Goal: Task Accomplishment & Management: Complete application form

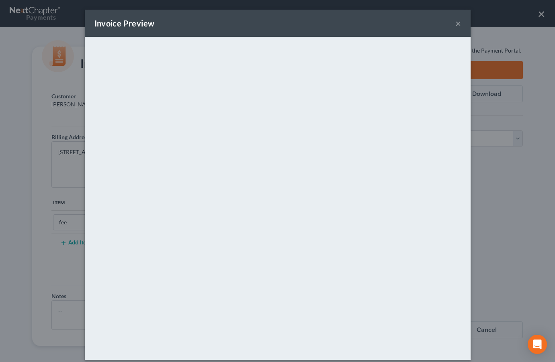
select select "0"
drag, startPoint x: 453, startPoint y: 23, endPoint x: 473, endPoint y: 15, distance: 21.3
click at [455, 23] on button "×" at bounding box center [458, 23] width 6 height 10
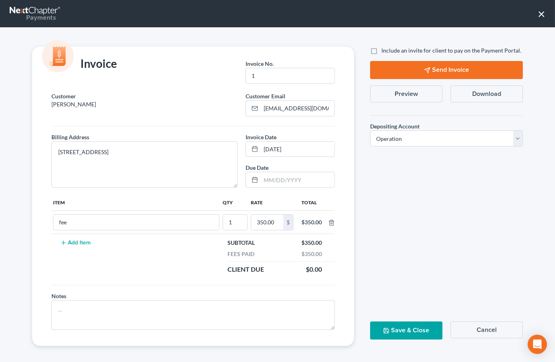
click at [540, 14] on button "×" at bounding box center [542, 13] width 8 height 13
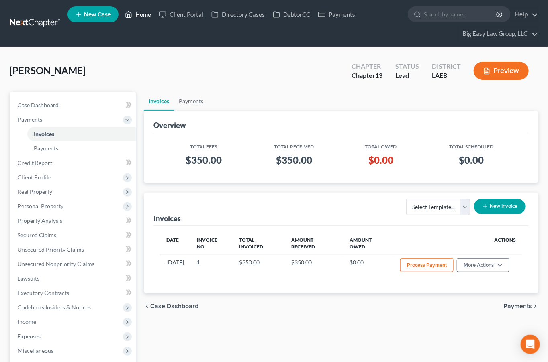
drag, startPoint x: 150, startPoint y: 16, endPoint x: 366, endPoint y: 29, distance: 216.1
click at [150, 16] on link "Home" at bounding box center [138, 14] width 34 height 14
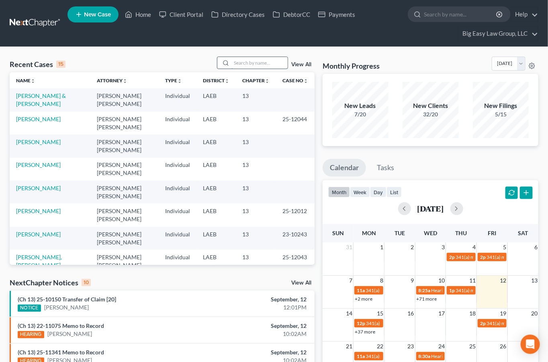
click at [268, 60] on input "search" at bounding box center [259, 63] width 56 height 12
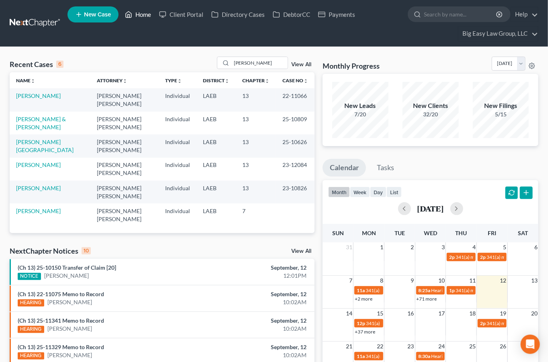
click at [134, 15] on link "Home" at bounding box center [138, 14] width 34 height 14
click at [251, 59] on input "[PERSON_NAME]" at bounding box center [259, 63] width 56 height 12
type input "[PERSON_NAME]"
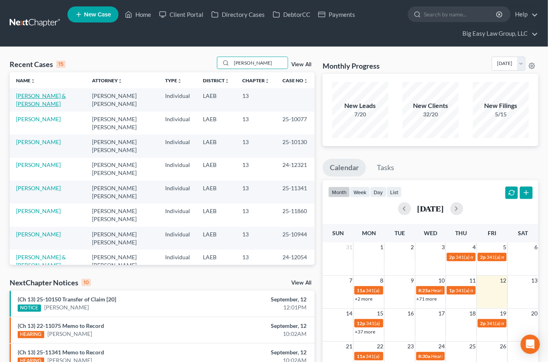
click at [46, 95] on link "[PERSON_NAME] & [PERSON_NAME]" at bounding box center [41, 99] width 50 height 15
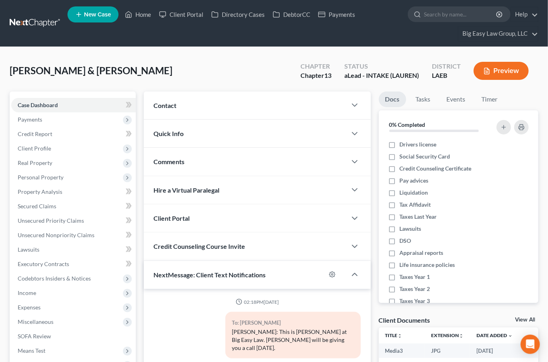
scroll to position [2239, 0]
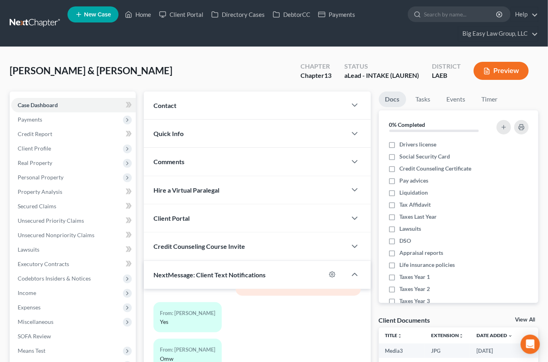
click at [206, 108] on div "Contact" at bounding box center [245, 106] width 203 height 28
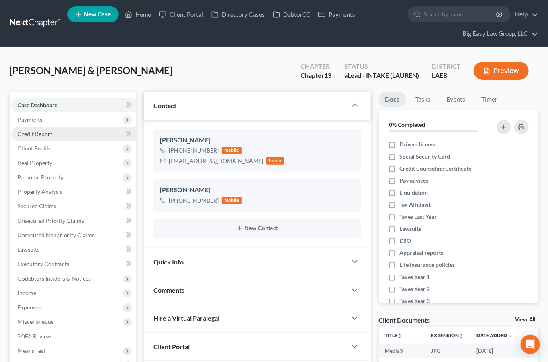
click at [60, 134] on link "Credit Report" at bounding box center [73, 134] width 125 height 14
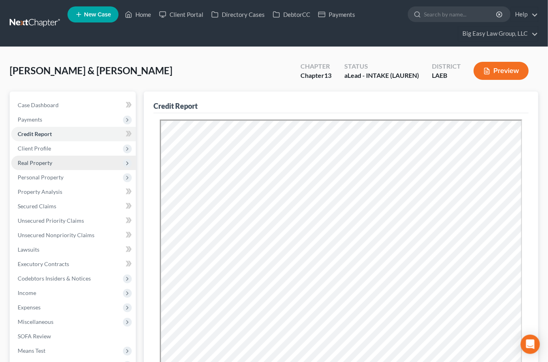
click at [105, 167] on span "Real Property" at bounding box center [73, 163] width 125 height 14
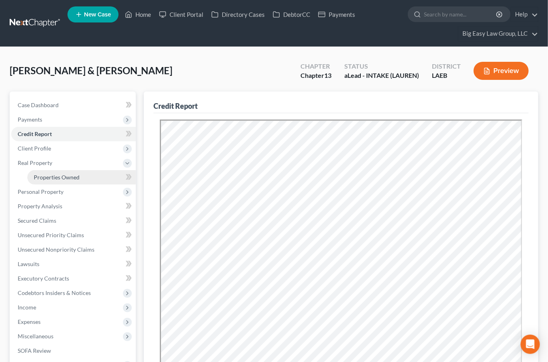
click at [101, 172] on link "Properties Owned" at bounding box center [81, 177] width 108 height 14
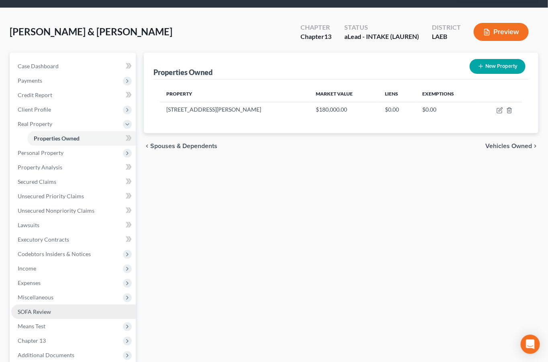
scroll to position [74, 0]
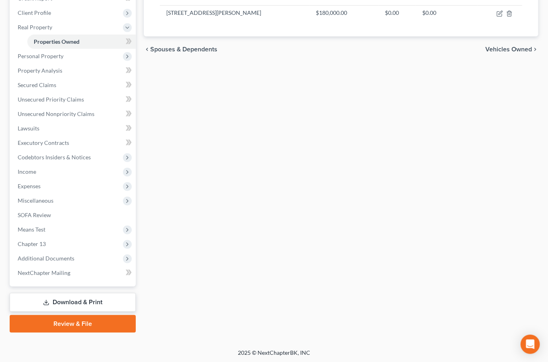
drag, startPoint x: 95, startPoint y: 304, endPoint x: 87, endPoint y: 310, distance: 10.4
click at [95, 304] on link "Download & Print" at bounding box center [73, 302] width 126 height 19
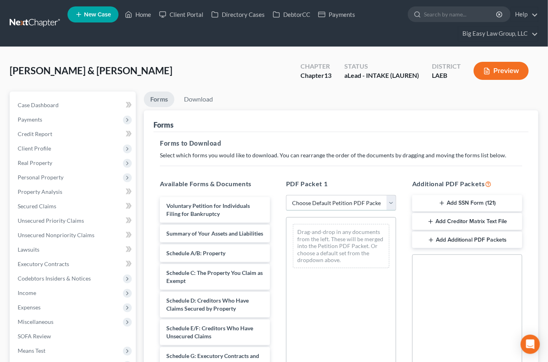
click at [385, 201] on select "Choose Default Petition PDF Packet Complete Bankruptcy Petition (all forms and …" at bounding box center [341, 203] width 110 height 16
select select "0"
click at [286, 195] on select "Choose Default Petition PDF Packet Complete Bankruptcy Petition (all forms and …" at bounding box center [341, 203] width 110 height 16
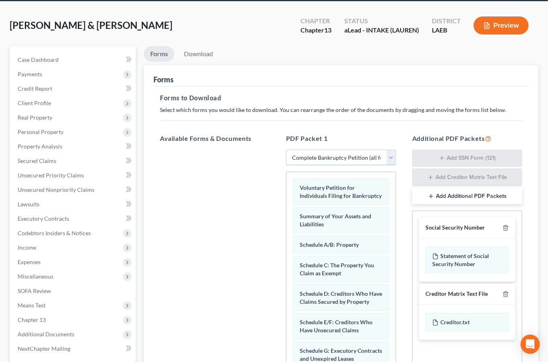
scroll to position [149, 0]
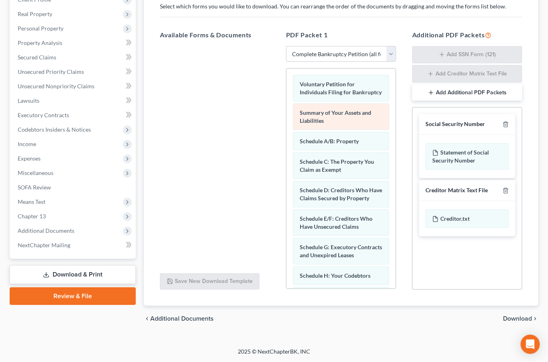
click at [287, 107] on div "Voluntary Petition for Individuals Filing for Bankruptcy Summary of Your Assets…" at bounding box center [341, 324] width 109 height 510
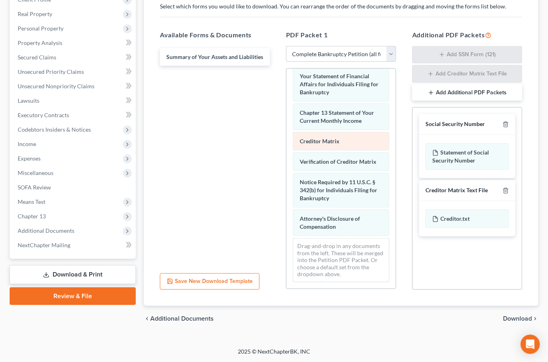
scroll to position [294, 0]
click at [509, 190] on icon "button" at bounding box center [506, 191] width 6 height 6
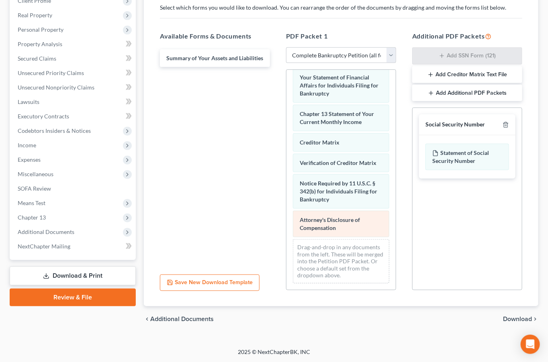
drag, startPoint x: 523, startPoint y: 318, endPoint x: 359, endPoint y: 216, distance: 192.8
click at [351, 274] on ui-view "Forms Download Forms Forms to Download Select which forms you would like to dow…" at bounding box center [341, 138] width 395 height 389
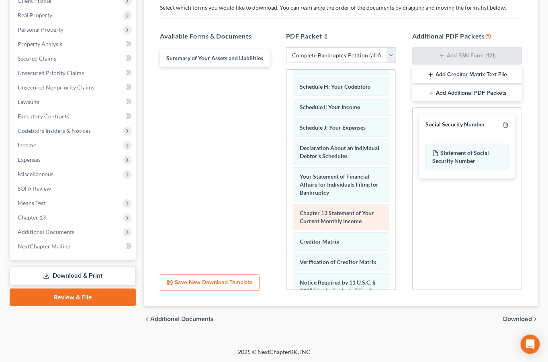
scroll to position [174, 0]
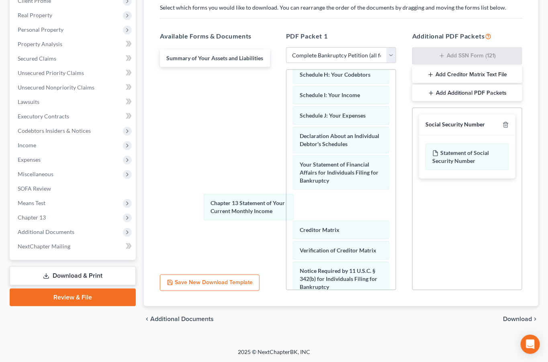
drag, startPoint x: 358, startPoint y: 227, endPoint x: 246, endPoint y: 166, distance: 128.2
click at [287, 178] on div "Chapter 13 Statement of Your Current Monthly Income Voluntary Petition for Indi…" at bounding box center [341, 136] width 109 height 481
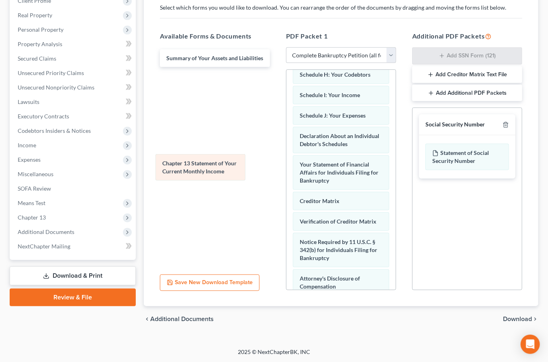
drag, startPoint x: 353, startPoint y: 194, endPoint x: 209, endPoint y: 159, distance: 147.8
click at [287, 165] on div "Chapter 13 Statement of Your Current Monthly Income Voluntary Petition for Indi…" at bounding box center [341, 122] width 109 height 453
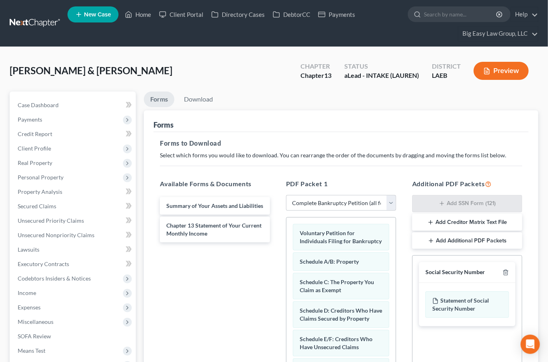
scroll to position [148, 0]
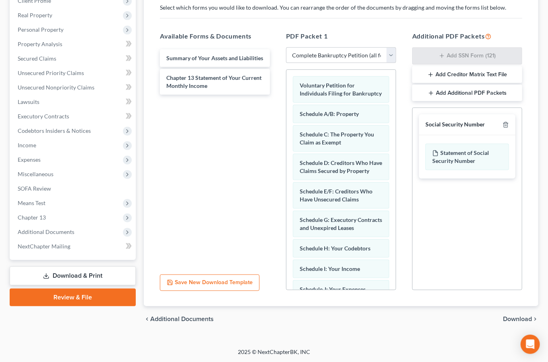
click at [520, 318] on span "Download" at bounding box center [517, 319] width 29 height 6
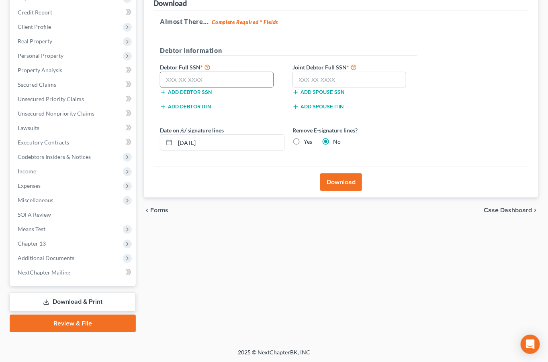
drag, startPoint x: 242, startPoint y: 90, endPoint x: 239, endPoint y: 82, distance: 8.7
click at [241, 89] on div "Add debtor SSN" at bounding box center [222, 92] width 133 height 8
click at [239, 82] on input "text" at bounding box center [217, 80] width 114 height 16
type input "437-19-0383"
click at [372, 81] on input "text" at bounding box center [350, 80] width 114 height 16
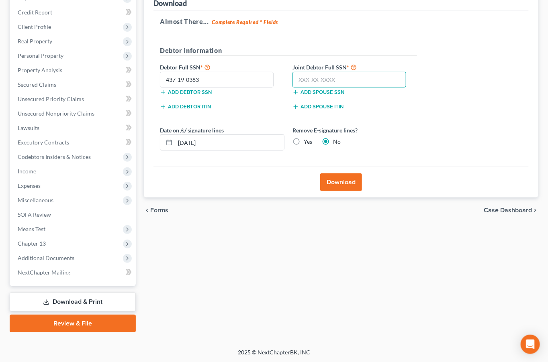
click at [374, 76] on input "text" at bounding box center [350, 80] width 114 height 16
type input "435-19-5233"
click at [351, 186] on button "Download" at bounding box center [341, 183] width 42 height 18
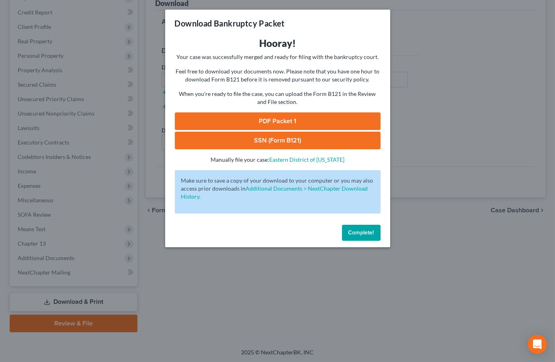
click at [293, 123] on link "PDF Packet 1" at bounding box center [278, 122] width 206 height 18
click at [239, 137] on link "SSN (Form B121)" at bounding box center [278, 141] width 206 height 18
click at [357, 233] on span "Complete!" at bounding box center [361, 232] width 26 height 7
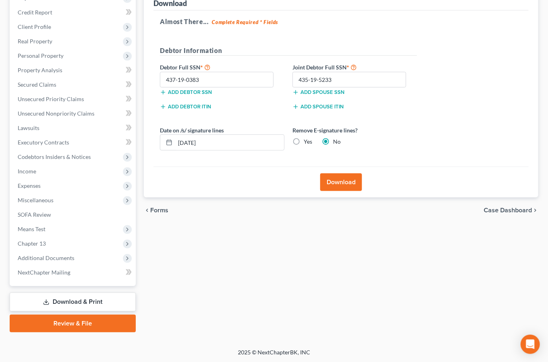
click at [61, 171] on span "Income" at bounding box center [73, 171] width 125 height 14
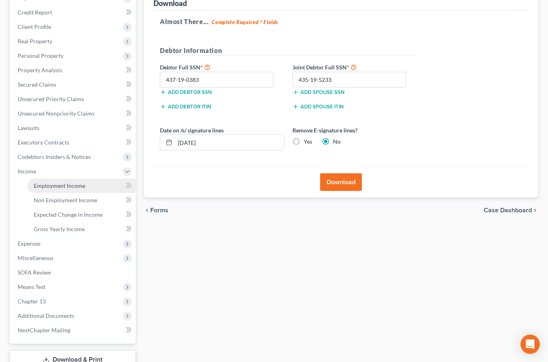
click at [77, 181] on link "Employment Income" at bounding box center [81, 186] width 108 height 14
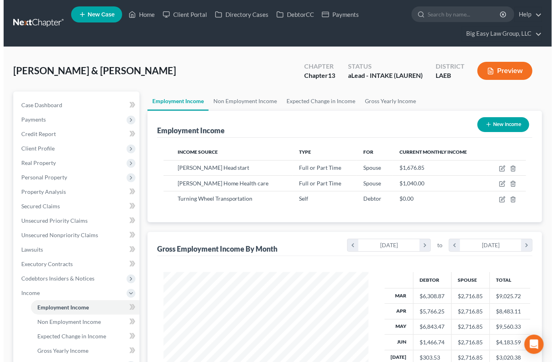
scroll to position [144, 220]
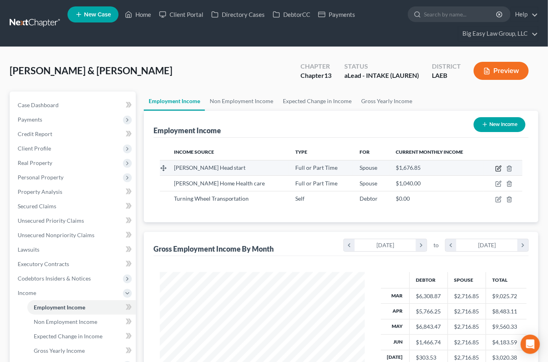
click at [500, 168] on icon "button" at bounding box center [498, 169] width 6 height 6
select select "0"
select select "19"
select select "2"
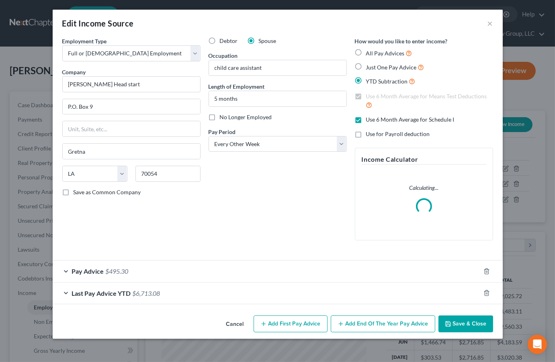
scroll to position [144, 224]
drag, startPoint x: 119, startPoint y: 277, endPoint x: 132, endPoint y: 257, distance: 24.4
click at [119, 277] on div "Pay Advice $495.30" at bounding box center [267, 271] width 428 height 21
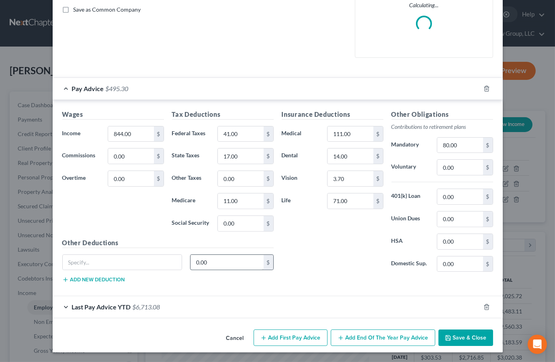
drag, startPoint x: 155, startPoint y: 309, endPoint x: 222, endPoint y: 258, distance: 84.1
click at [155, 309] on span "$6,713.08" at bounding box center [147, 307] width 28 height 8
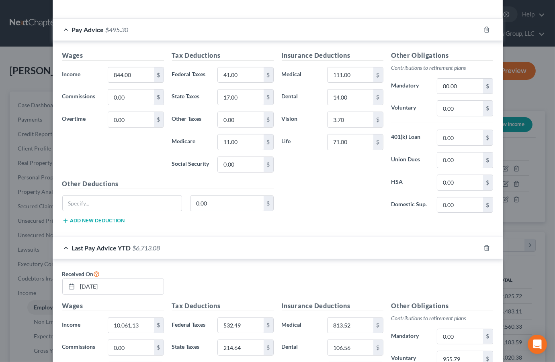
scroll to position [33, 0]
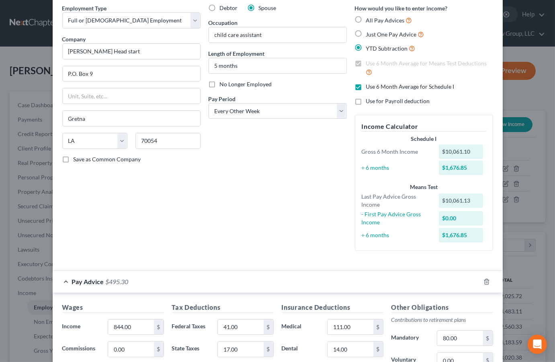
drag, startPoint x: 358, startPoint y: 87, endPoint x: 385, endPoint y: 85, distance: 26.2
click at [366, 87] on label "Use 6 Month Average for Schedule I" at bounding box center [410, 87] width 88 height 8
click at [369, 87] on input "Use 6 Month Average for Schedule I" at bounding box center [371, 85] width 5 height 5
checkbox input "false"
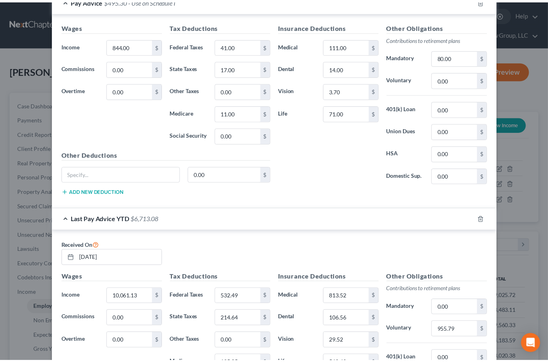
scroll to position [457, 0]
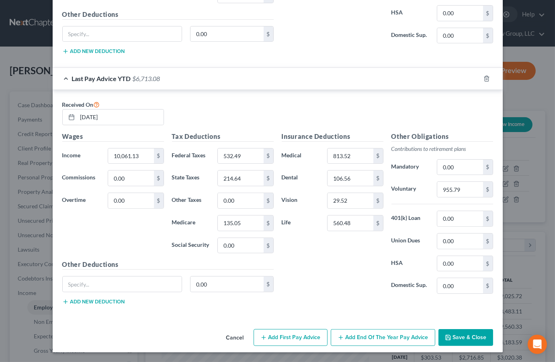
click at [465, 333] on button "Save & Close" at bounding box center [465, 337] width 55 height 17
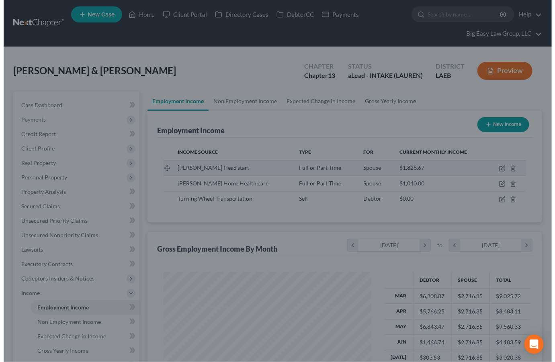
scroll to position [401679, 401602]
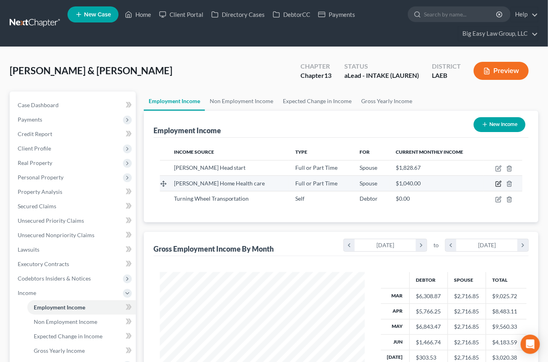
click at [498, 183] on icon "button" at bounding box center [498, 184] width 6 height 6
select select "0"
select select "19"
select select "0"
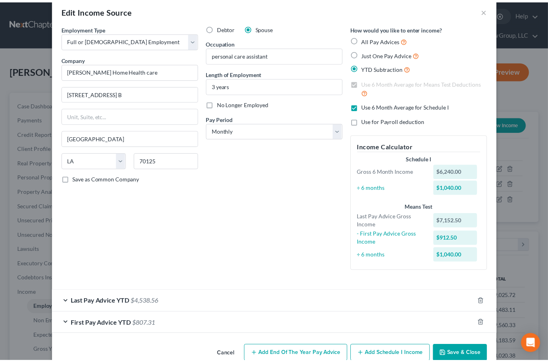
scroll to position [29, 0]
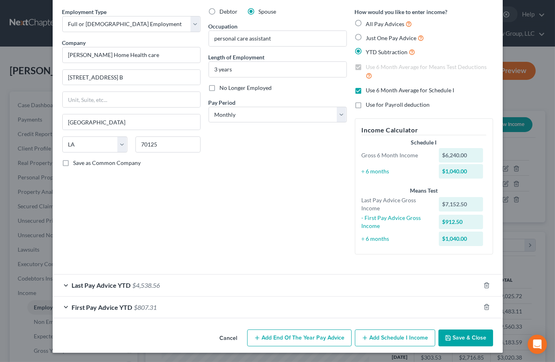
drag, startPoint x: 450, startPoint y: 332, endPoint x: 449, endPoint y: 328, distance: 4.2
click at [450, 332] on button "Save & Close" at bounding box center [465, 338] width 55 height 17
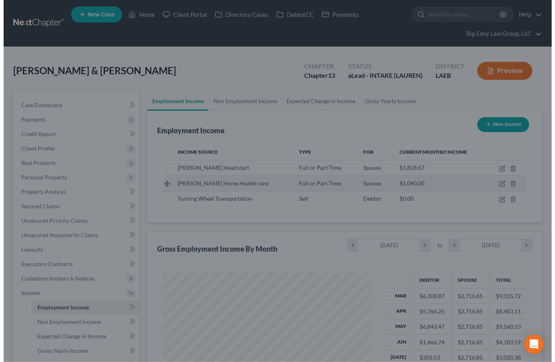
scroll to position [401679, 401602]
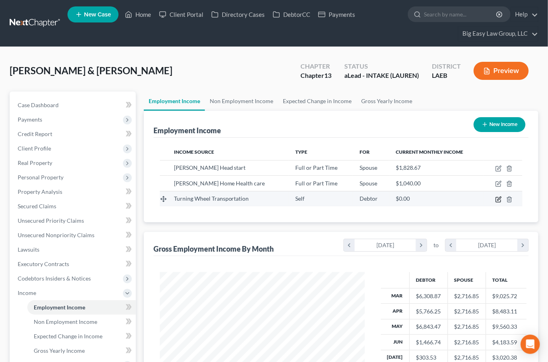
click at [501, 199] on icon "button" at bounding box center [498, 199] width 6 height 6
select select "1"
select select "0"
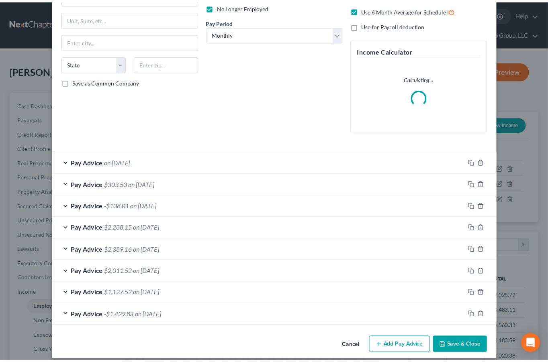
scroll to position [119, 0]
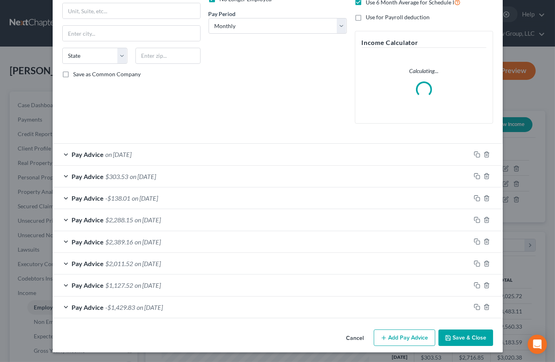
drag, startPoint x: 475, startPoint y: 341, endPoint x: 475, endPoint y: 336, distance: 5.2
click at [475, 341] on button "Save & Close" at bounding box center [465, 338] width 55 height 17
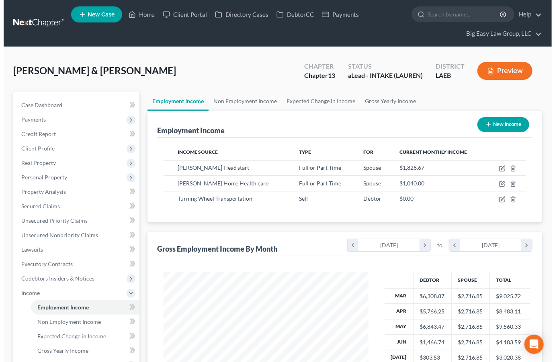
scroll to position [144, 220]
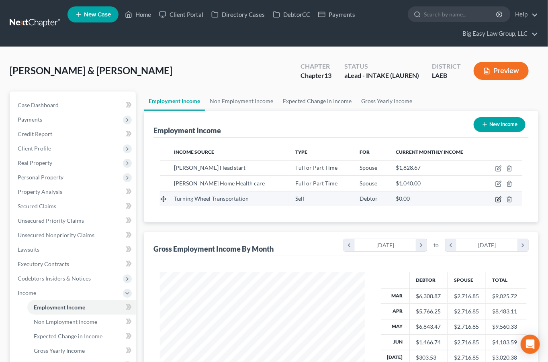
click at [497, 199] on icon "button" at bounding box center [498, 199] width 6 height 6
select select "1"
select select "0"
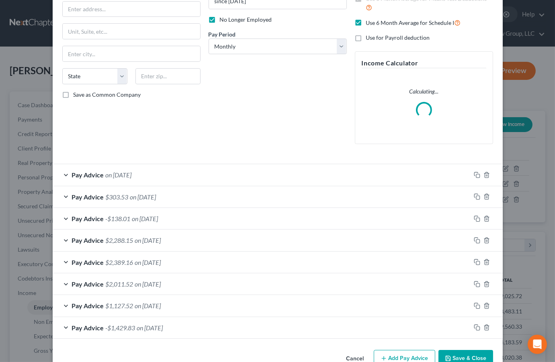
scroll to position [119, 0]
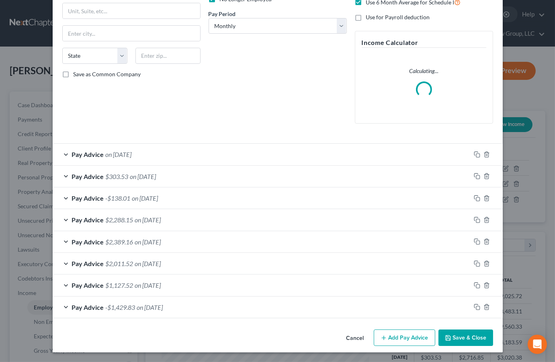
drag, startPoint x: 256, startPoint y: 153, endPoint x: 258, endPoint y: 136, distance: 16.6
click at [256, 153] on div "Pay Advice on [DATE]" at bounding box center [262, 154] width 418 height 21
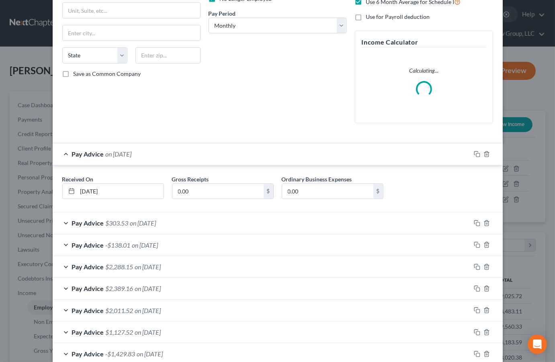
drag, startPoint x: 266, startPoint y: 116, endPoint x: 464, endPoint y: 322, distance: 285.6
click at [266, 116] on div "Debtor Spouse Occupation driver Length of Employment since [DATE] No Longer Emp…" at bounding box center [278, 23] width 146 height 211
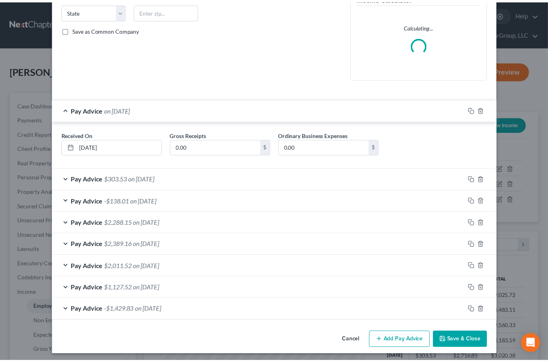
scroll to position [166, 0]
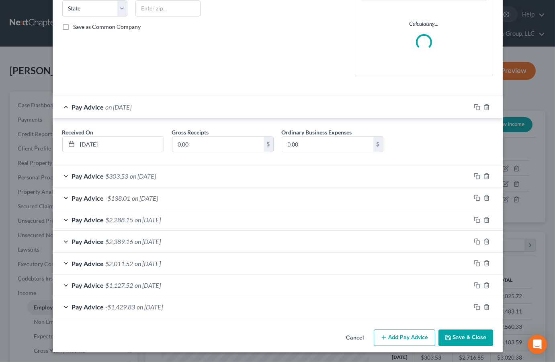
click at [465, 335] on button "Save & Close" at bounding box center [465, 338] width 55 height 17
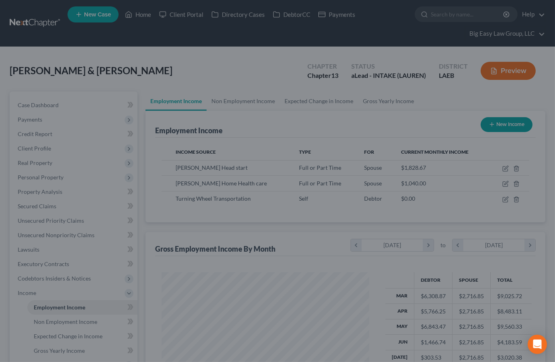
scroll to position [401679, 401602]
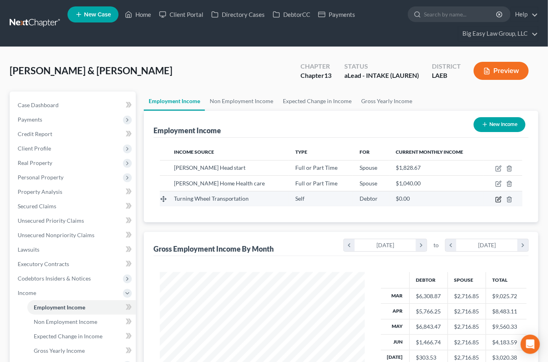
click at [499, 198] on icon "button" at bounding box center [498, 199] width 6 height 6
select select "1"
select select "0"
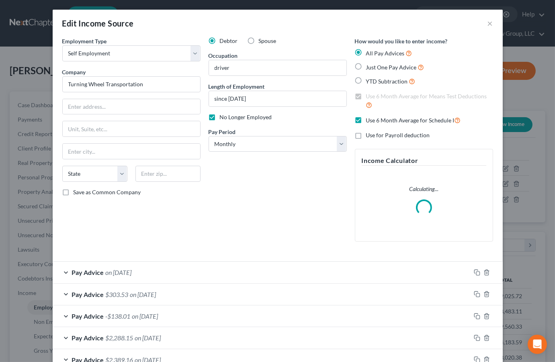
scroll to position [144, 224]
click at [101, 82] on input "Turning Wheel Transportation" at bounding box center [131, 84] width 138 height 16
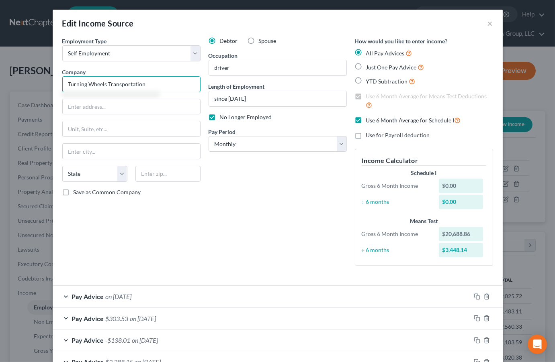
type input "Turning Wheels Transportation"
click at [282, 231] on div "Debtor Spouse Occupation driver Length of Employment since [DATE] No Longer Emp…" at bounding box center [278, 154] width 146 height 235
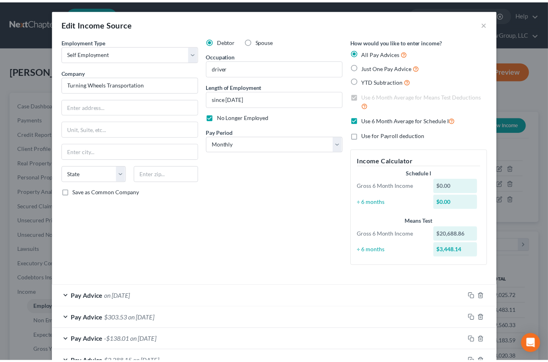
scroll to position [143, 0]
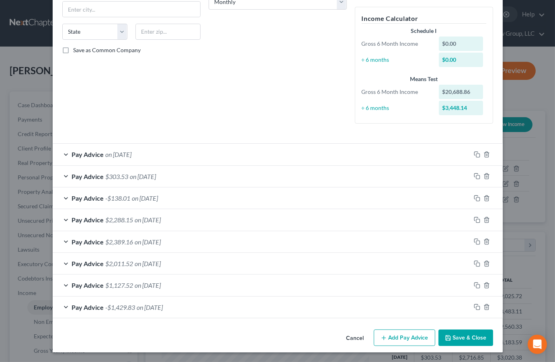
click at [444, 331] on button "Save & Close" at bounding box center [465, 338] width 55 height 17
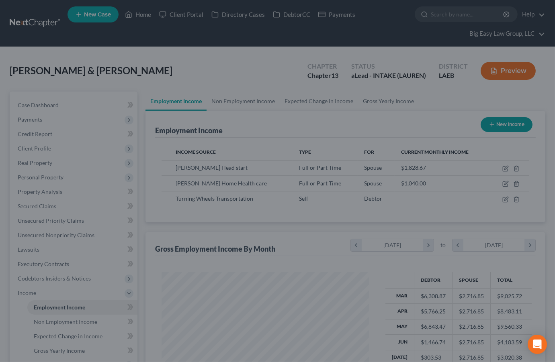
scroll to position [401679, 401602]
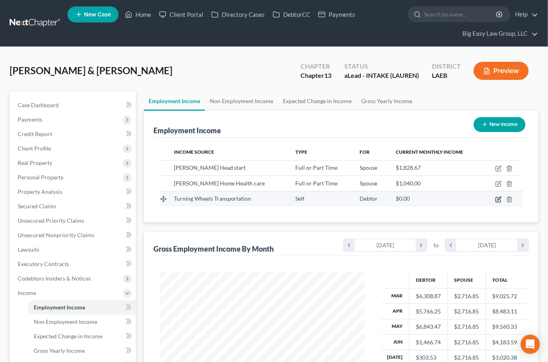
click at [499, 199] on icon "button" at bounding box center [498, 199] width 6 height 6
select select "1"
select select "0"
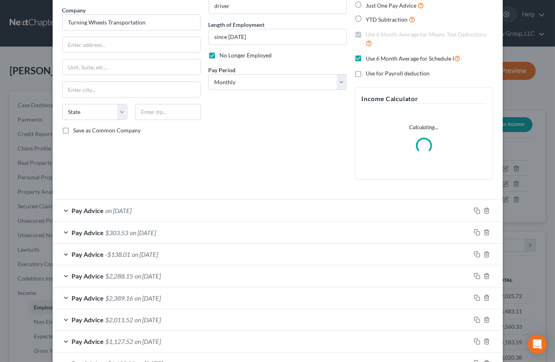
scroll to position [67, 0]
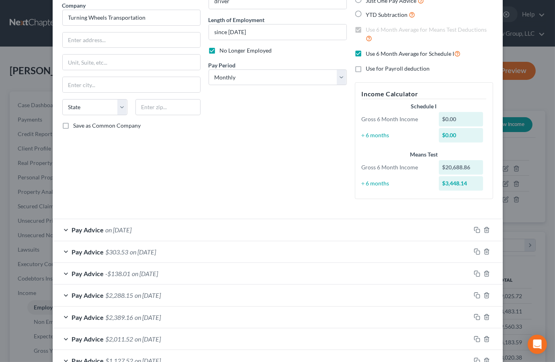
click at [248, 221] on div "Pay Advice on [DATE]" at bounding box center [262, 229] width 418 height 21
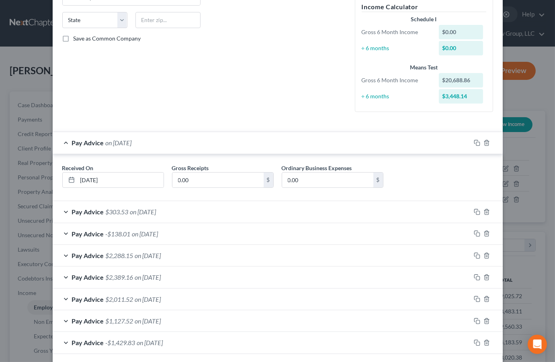
scroll to position [156, 0]
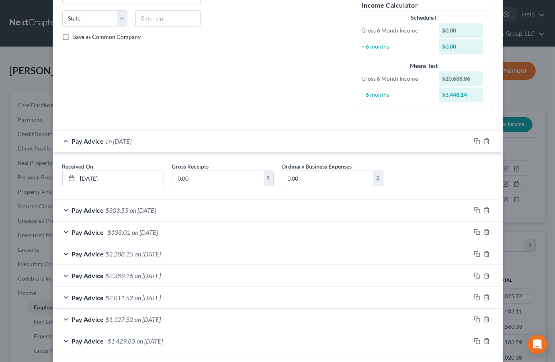
click at [133, 212] on span "on [DATE]" at bounding box center [143, 211] width 26 height 8
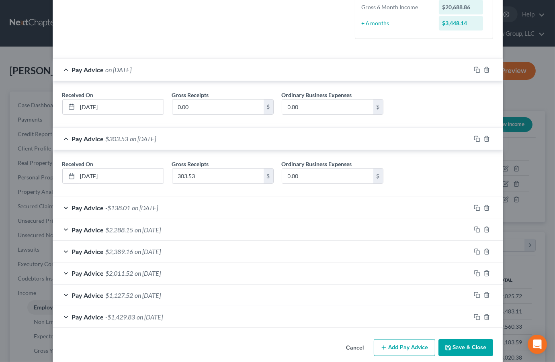
scroll to position [237, 0]
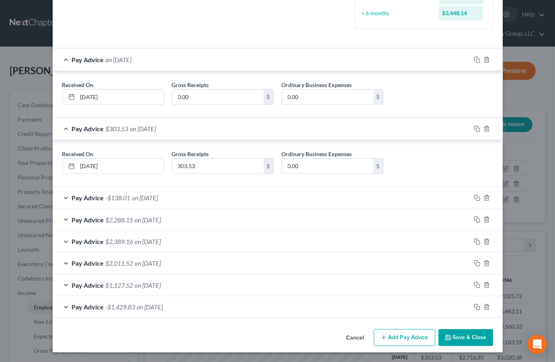
click at [158, 200] on span "on [DATE]" at bounding box center [145, 198] width 26 height 8
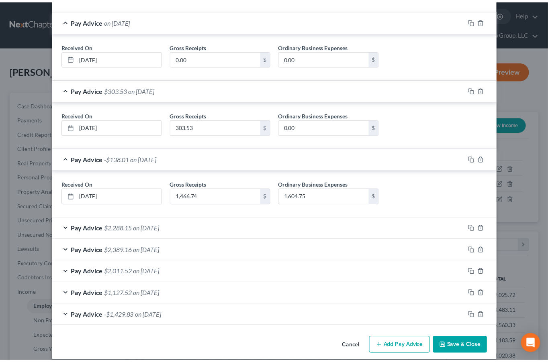
scroll to position [271, 0]
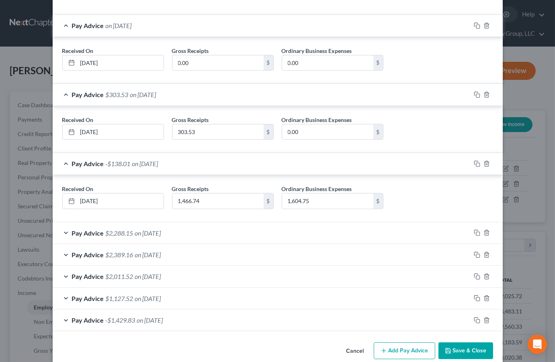
drag, startPoint x: 457, startPoint y: 353, endPoint x: 456, endPoint y: 332, distance: 21.3
click at [457, 352] on button "Save & Close" at bounding box center [465, 351] width 55 height 17
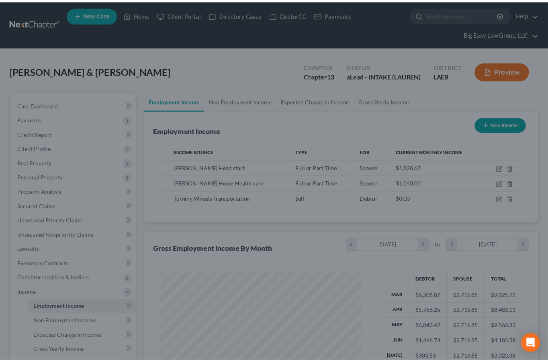
scroll to position [401679, 401602]
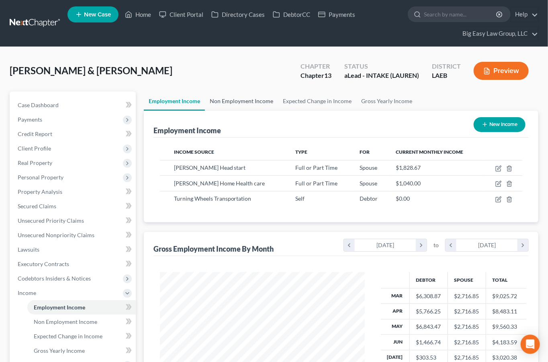
click at [268, 102] on link "Non Employment Income" at bounding box center [241, 101] width 73 height 19
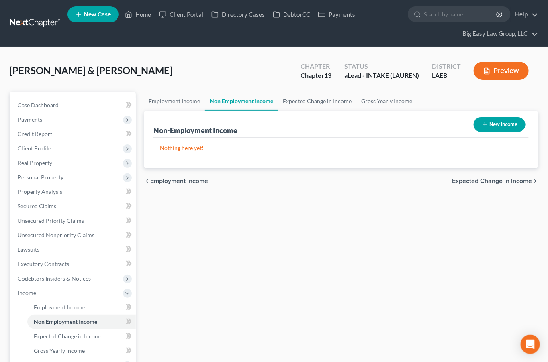
click at [508, 65] on button "Preview" at bounding box center [501, 71] width 55 height 18
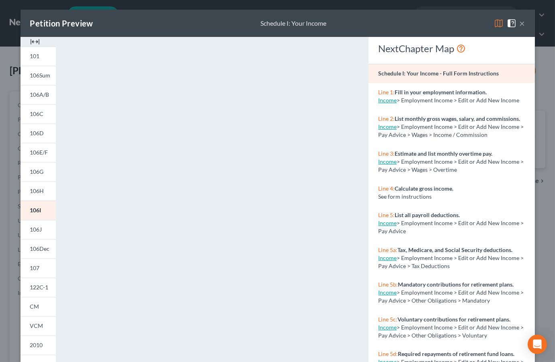
click at [520, 19] on button "×" at bounding box center [523, 23] width 6 height 10
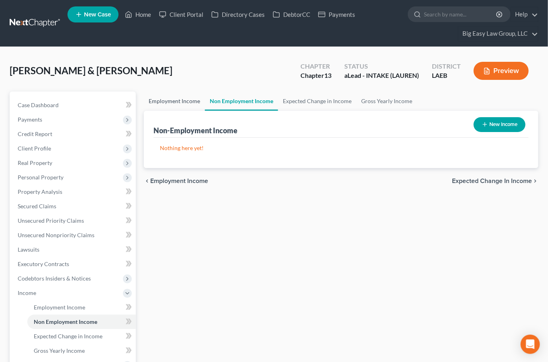
drag, startPoint x: 199, startPoint y: 102, endPoint x: 207, endPoint y: 103, distance: 7.8
click at [199, 102] on link "Employment Income" at bounding box center [174, 101] width 61 height 19
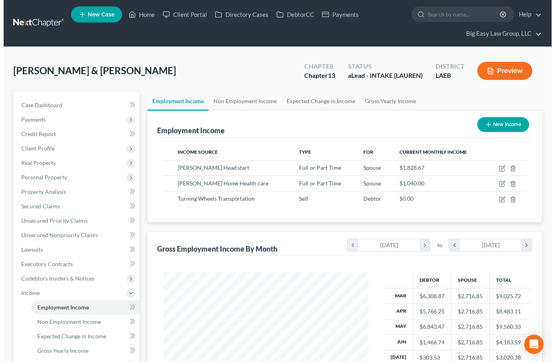
scroll to position [144, 220]
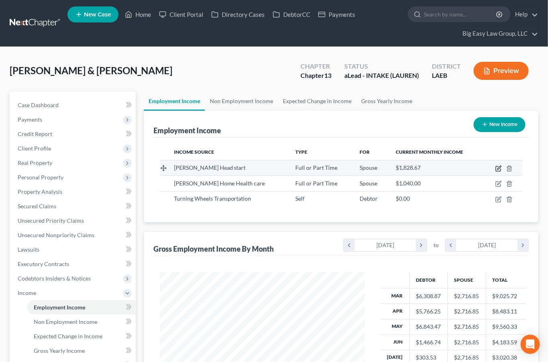
click at [498, 166] on icon "button" at bounding box center [498, 169] width 6 height 6
select select "0"
select select "19"
select select "2"
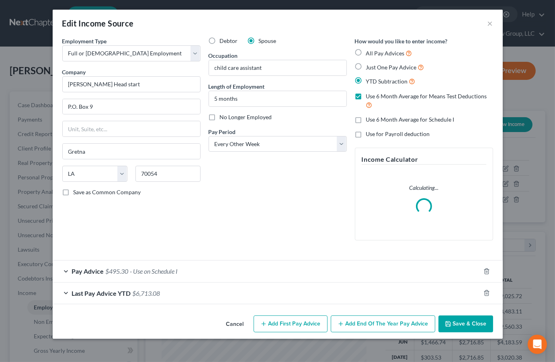
scroll to position [144, 224]
drag, startPoint x: 152, startPoint y: 272, endPoint x: 210, endPoint y: 225, distance: 74.6
click at [152, 272] on span "- Use on Schedule I" at bounding box center [154, 272] width 48 height 8
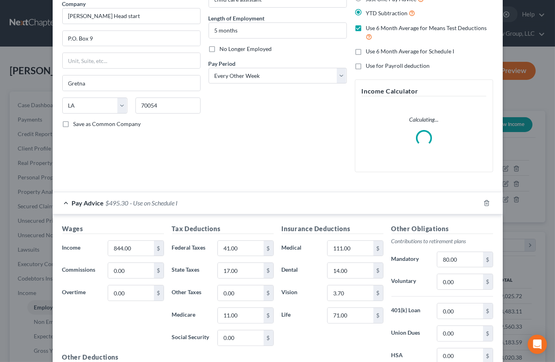
scroll to position [183, 0]
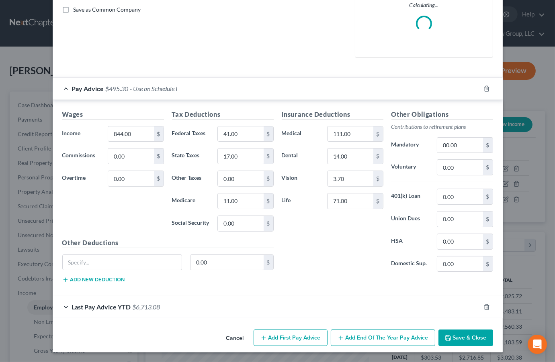
drag, startPoint x: 154, startPoint y: 304, endPoint x: 188, endPoint y: 246, distance: 67.0
click at [154, 303] on div "Last Pay Advice YTD $6,713.08" at bounding box center [267, 307] width 428 height 21
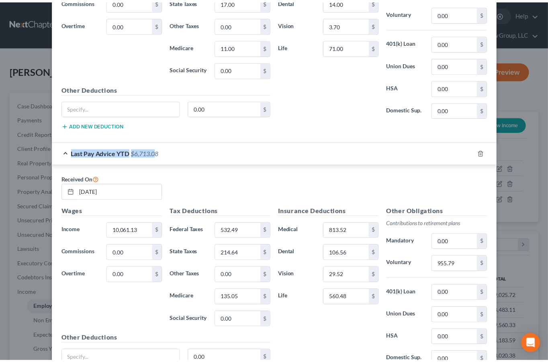
scroll to position [413, 0]
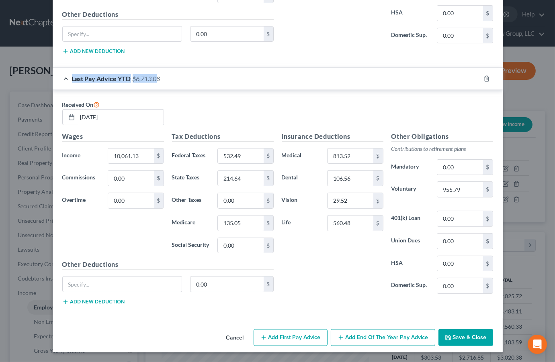
click at [465, 343] on button "Save & Close" at bounding box center [465, 337] width 55 height 17
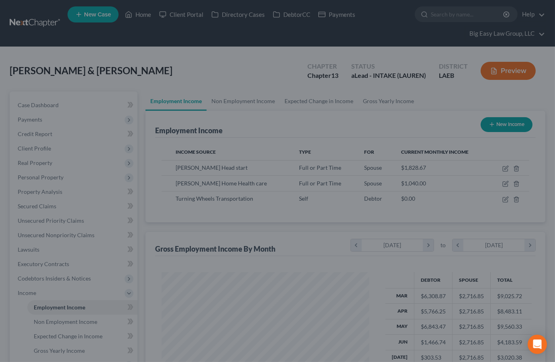
scroll to position [401679, 401602]
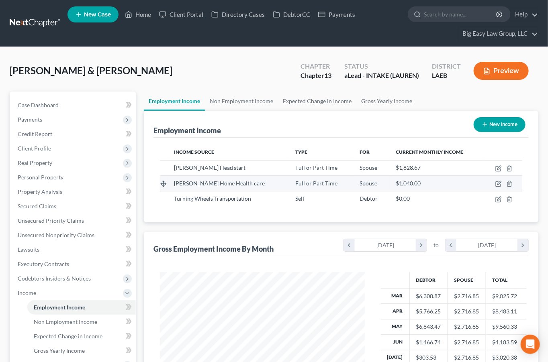
click at [500, 188] on td at bounding box center [502, 183] width 39 height 15
click at [499, 186] on icon "button" at bounding box center [498, 184] width 6 height 6
select select "0"
select select "19"
select select "0"
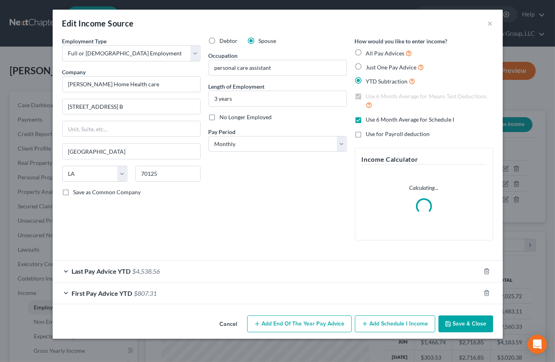
scroll to position [144, 224]
drag, startPoint x: 151, startPoint y: 276, endPoint x: 181, endPoint y: 246, distance: 42.3
click at [151, 276] on div "Last Pay Advice YTD $4,538.56" at bounding box center [267, 271] width 428 height 21
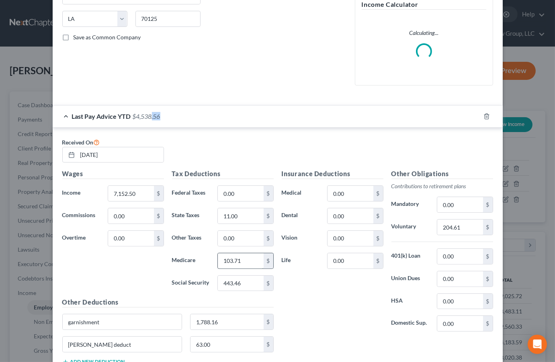
scroll to position [238, 0]
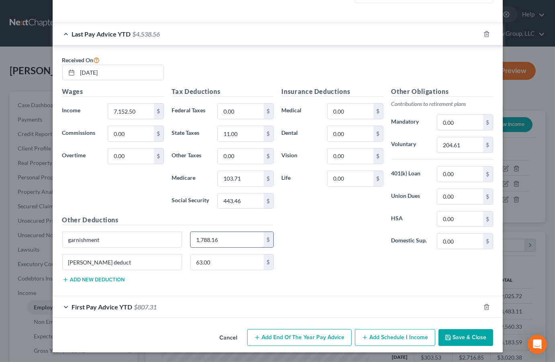
click at [230, 241] on input "1,788.16" at bounding box center [226, 239] width 73 height 15
drag, startPoint x: 115, startPoint y: 237, endPoint x: 54, endPoint y: 229, distance: 61.7
click at [54, 229] on div "Received On [DATE] Wages Income * 7,152.50 $ Commissions 0.00 $ Overtime 0.00 $…" at bounding box center [278, 170] width 450 height 251
drag, startPoint x: 105, startPoint y: 263, endPoint x: 66, endPoint y: 255, distance: 39.4
click at [37, 251] on div "Edit Income Source × Employment Type * Select Full or [DEMOGRAPHIC_DATA] Employ…" at bounding box center [277, 181] width 555 height 362
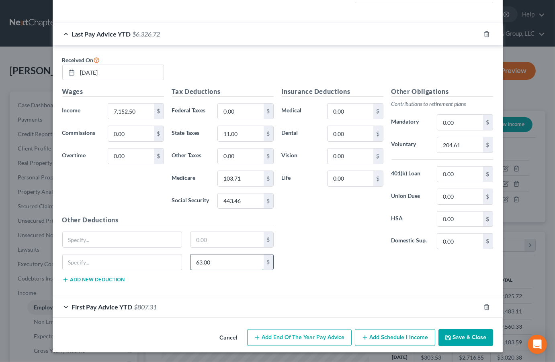
drag, startPoint x: 207, startPoint y: 262, endPoint x: 221, endPoint y: 263, distance: 13.7
click at [180, 259] on div "63.00 $" at bounding box center [167, 265] width 219 height 23
drag, startPoint x: 246, startPoint y: 269, endPoint x: 157, endPoint y: 259, distance: 89.8
click at [156, 260] on div "63.00 $" at bounding box center [167, 265] width 219 height 23
click at [163, 310] on div "First Pay Advice YTD $807.31" at bounding box center [267, 307] width 428 height 21
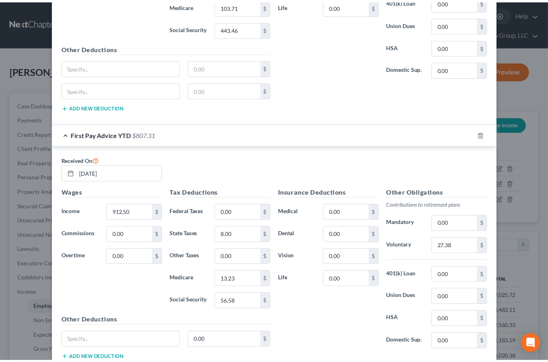
scroll to position [467, 0]
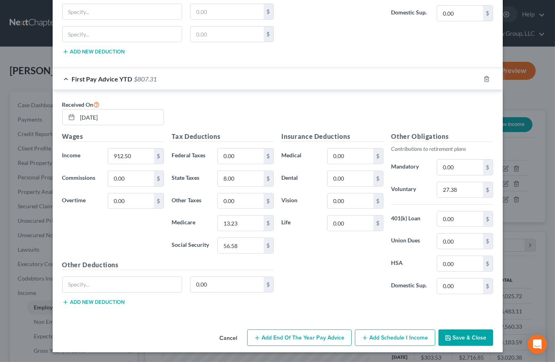
click at [460, 332] on button "Save & Close" at bounding box center [465, 338] width 55 height 17
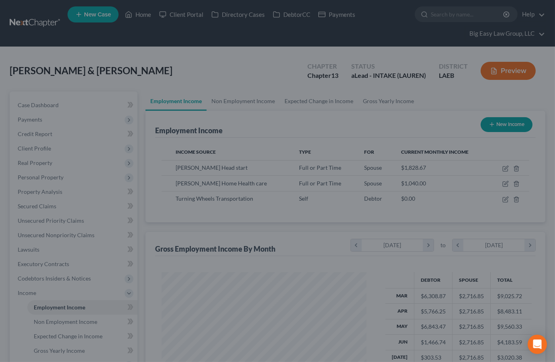
scroll to position [401679, 401602]
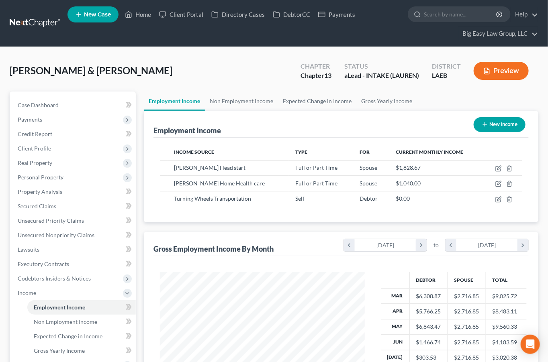
click at [487, 68] on icon "button" at bounding box center [487, 71] width 5 height 6
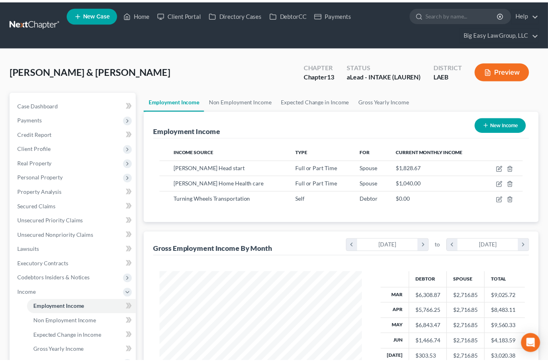
scroll to position [144, 224]
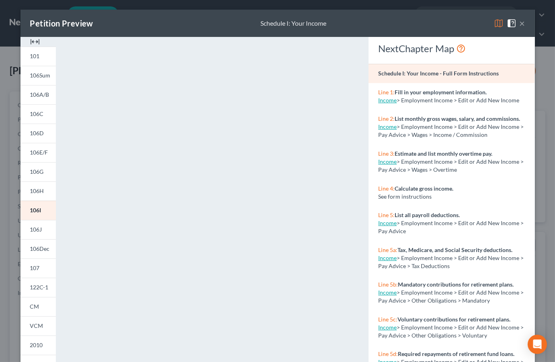
click at [520, 24] on button "×" at bounding box center [523, 23] width 6 height 10
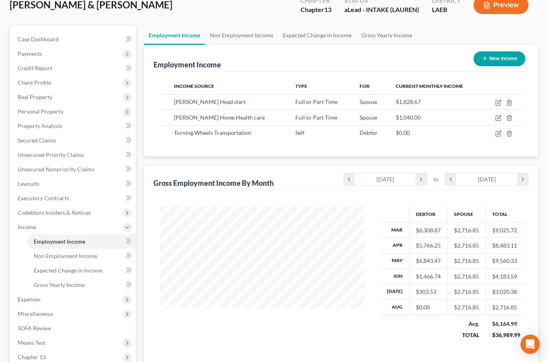
scroll to position [174, 0]
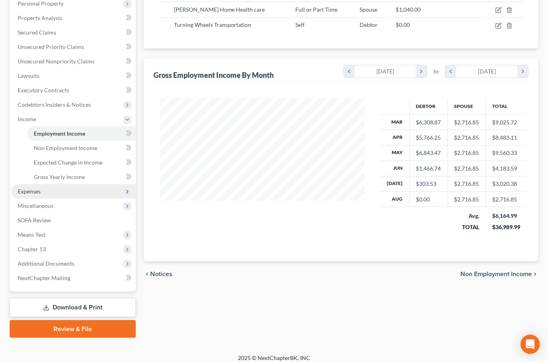
click at [70, 189] on span "Expenses" at bounding box center [73, 191] width 125 height 14
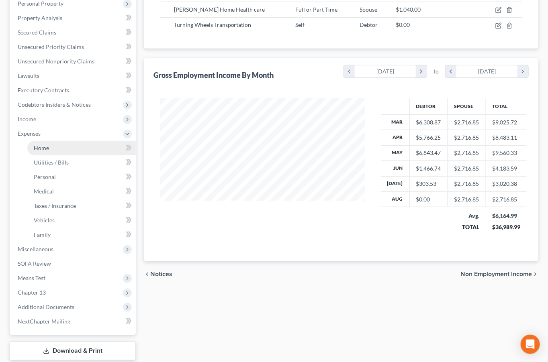
click at [84, 147] on link "Home" at bounding box center [81, 148] width 108 height 14
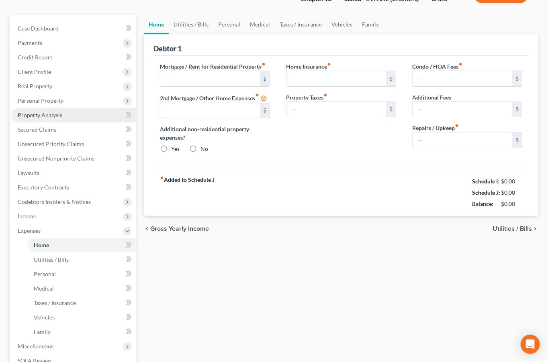
type input "1,576.00"
type input "0.00"
radio input "true"
type input "0.00"
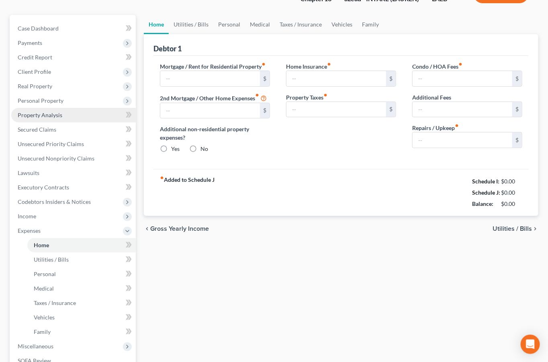
type input "0.00"
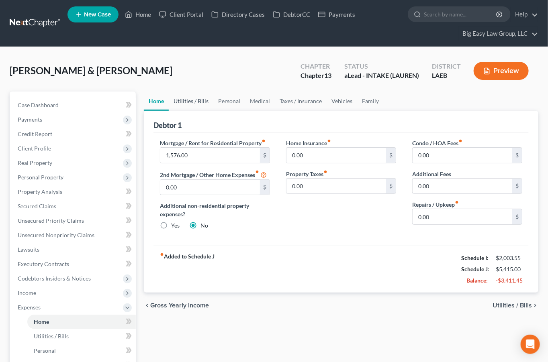
click at [193, 99] on link "Utilities / Bills" at bounding box center [191, 101] width 45 height 19
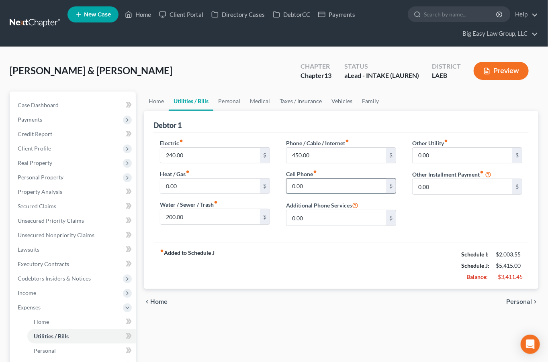
click at [329, 185] on input "0.00" at bounding box center [337, 186] width 100 height 15
click at [322, 190] on input "420" at bounding box center [337, 186] width 100 height 15
type input "425"
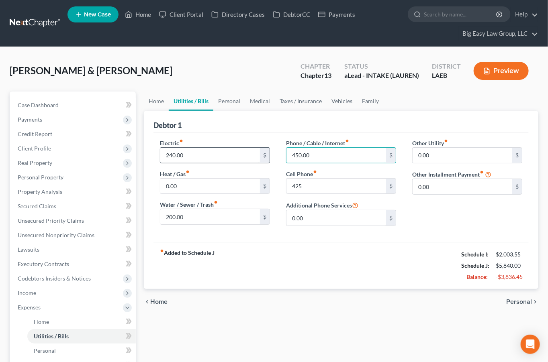
drag, startPoint x: 323, startPoint y: 158, endPoint x: 248, endPoint y: 153, distance: 74.5
click at [250, 152] on div "Electric fiber_manual_record 240.00 $ Heat / Gas fiber_manual_record 0.00 $ Wat…" at bounding box center [341, 186] width 379 height 94
drag, startPoint x: 326, startPoint y: 156, endPoint x: 286, endPoint y: 146, distance: 41.4
click at [286, 146] on div "Phone / Cable / Internet fiber_manual_record 450.00 $" at bounding box center [341, 151] width 110 height 25
click at [238, 99] on link "Personal" at bounding box center [229, 101] width 32 height 19
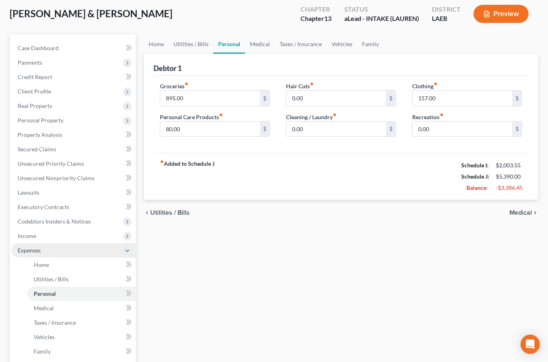
scroll to position [63, 0]
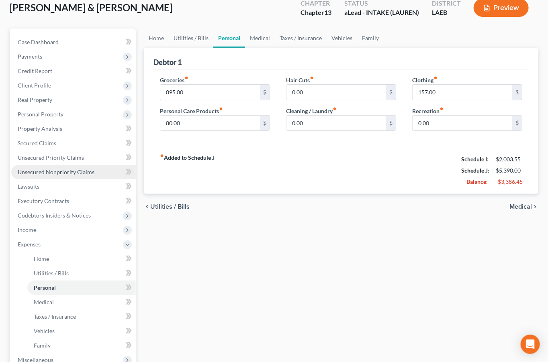
click at [84, 170] on span "Unsecured Nonpriority Claims" at bounding box center [56, 172] width 77 height 7
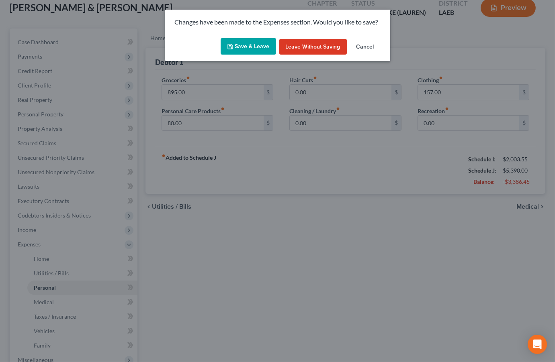
click at [261, 40] on button "Save & Leave" at bounding box center [248, 46] width 55 height 17
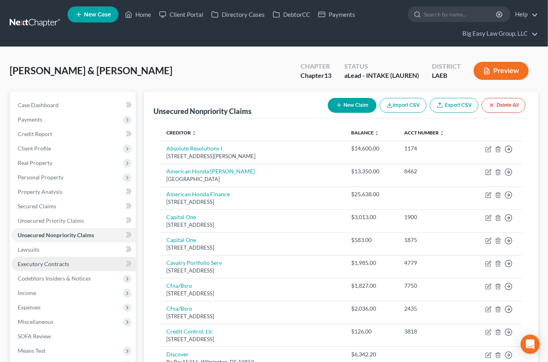
click at [77, 262] on link "Executory Contracts" at bounding box center [73, 264] width 125 height 14
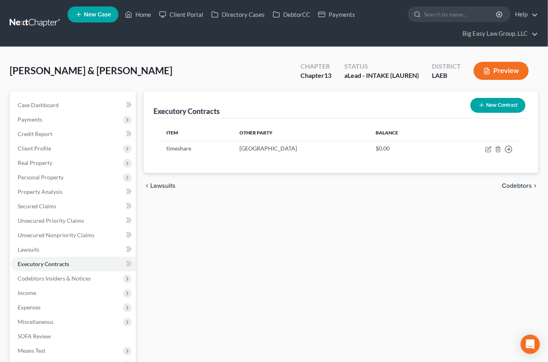
click at [495, 105] on button "New Contract" at bounding box center [498, 105] width 55 height 15
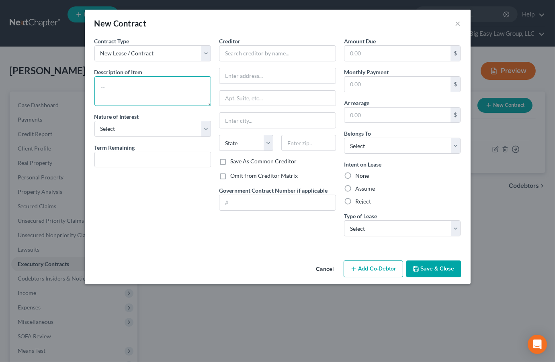
click at [179, 78] on textarea at bounding box center [152, 91] width 117 height 30
type textarea "Alarm contract"
click at [458, 278] on div "Cancel Add Co-Debtor Save & Close" at bounding box center [278, 271] width 386 height 27
drag, startPoint x: 457, startPoint y: 275, endPoint x: 446, endPoint y: 271, distance: 11.9
click at [457, 275] on button "Save & Close" at bounding box center [433, 269] width 55 height 17
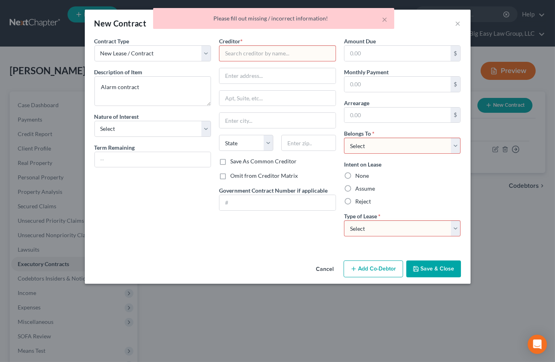
click at [435, 147] on select "Select Debtor 1 Only Debtor 2 Only Debtor 1 And Debtor 2 Only At Least One Of T…" at bounding box center [402, 146] width 117 height 16
select select "4"
click at [344, 138] on select "Select Debtor 1 Only Debtor 2 Only Debtor 1 And Debtor 2 Only At Least One Of T…" at bounding box center [402, 146] width 117 height 16
click at [423, 232] on select "Select Real Estate Car Other" at bounding box center [402, 229] width 117 height 16
select select "2"
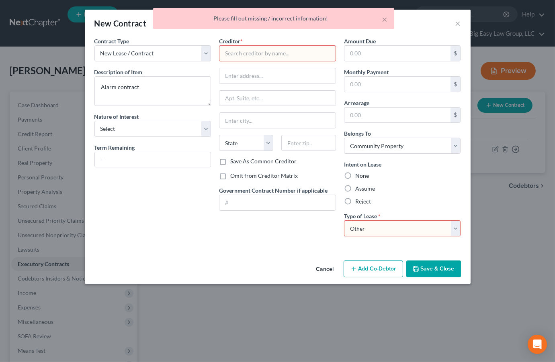
click at [344, 221] on select "Select Real Estate Car Other" at bounding box center [402, 229] width 117 height 16
drag, startPoint x: 431, startPoint y: 273, endPoint x: 426, endPoint y: 269, distance: 6.0
click at [430, 272] on button "Save & Close" at bounding box center [433, 269] width 55 height 17
click at [305, 48] on input "text" at bounding box center [277, 53] width 117 height 16
type input "alarm"
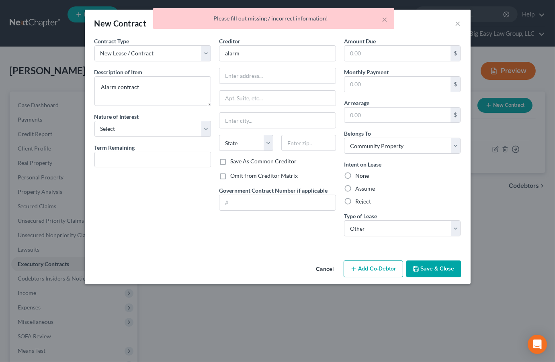
click at [432, 264] on button "Save & Close" at bounding box center [433, 269] width 55 height 17
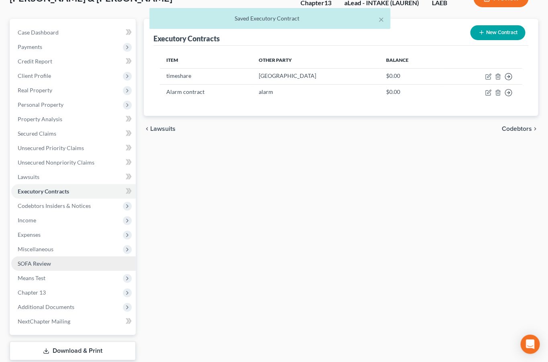
scroll to position [75, 0]
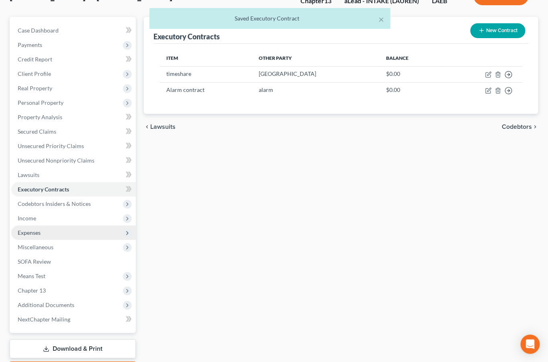
click at [84, 226] on span "Expenses" at bounding box center [73, 233] width 125 height 14
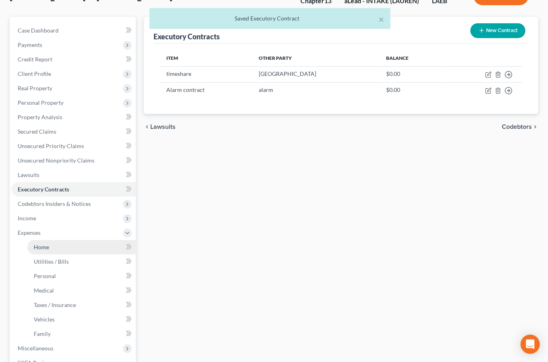
click at [63, 241] on link "Home" at bounding box center [81, 247] width 108 height 14
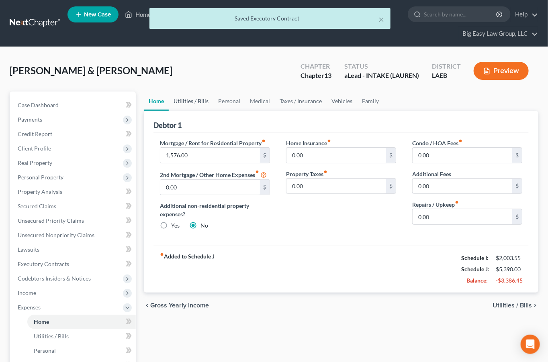
click at [185, 102] on link "Utilities / Bills" at bounding box center [191, 101] width 45 height 19
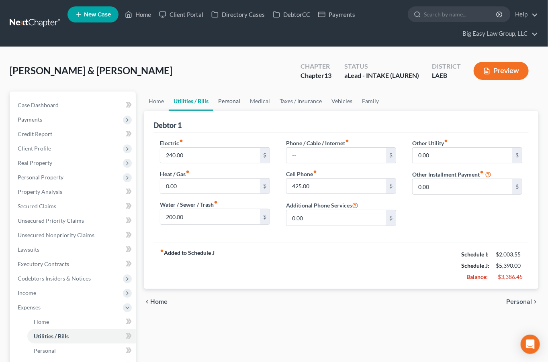
click at [239, 98] on link "Personal" at bounding box center [229, 101] width 32 height 19
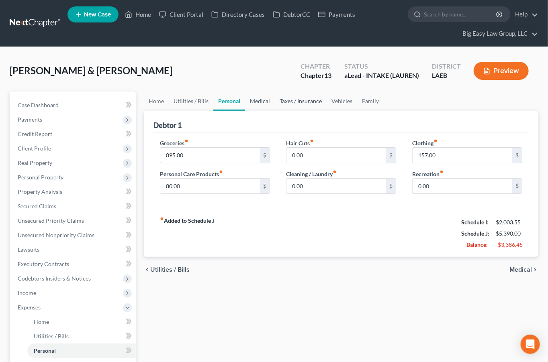
drag, startPoint x: 257, startPoint y: 96, endPoint x: 282, endPoint y: 101, distance: 25.7
click at [257, 96] on link "Medical" at bounding box center [260, 101] width 30 height 19
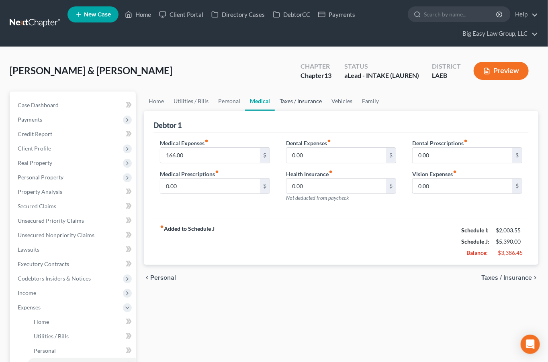
click at [293, 96] on link "Taxes / Insurance" at bounding box center [301, 101] width 52 height 19
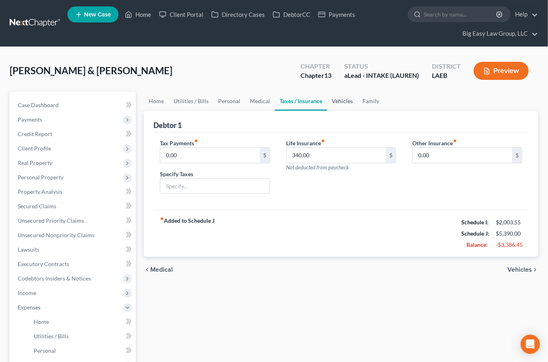
click at [340, 100] on link "Vehicles" at bounding box center [342, 101] width 31 height 19
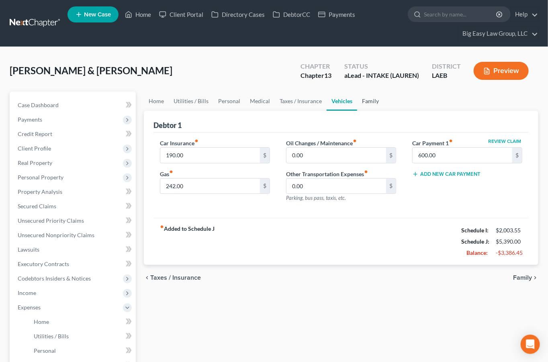
click at [370, 98] on link "Family" at bounding box center [370, 101] width 27 height 19
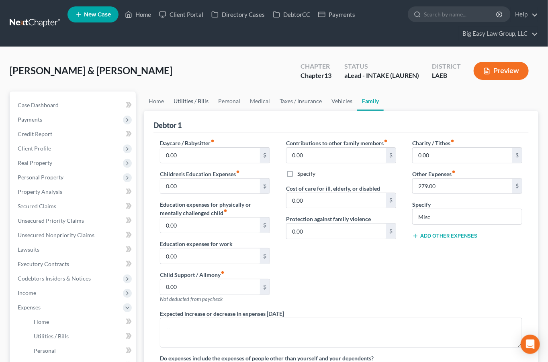
click at [200, 100] on link "Utilities / Bills" at bounding box center [191, 101] width 45 height 19
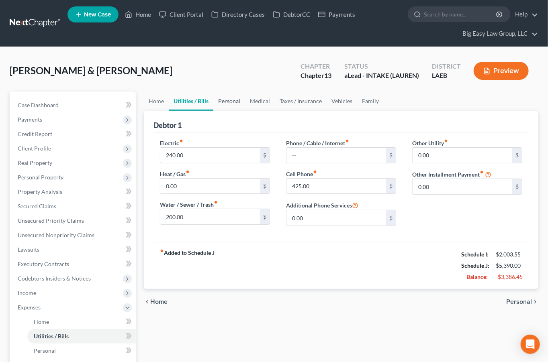
click at [227, 100] on link "Personal" at bounding box center [229, 101] width 32 height 19
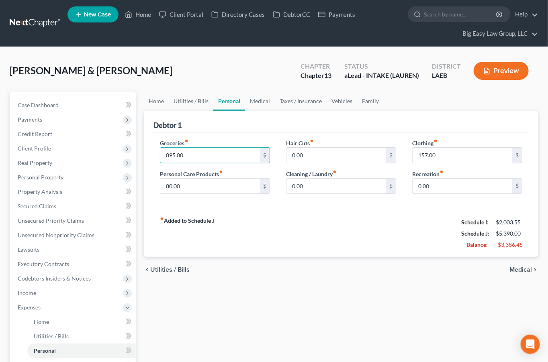
drag, startPoint x: 205, startPoint y: 156, endPoint x: 219, endPoint y: 170, distance: 20.2
click at [217, 168] on div "Groceries fiber_manual_record 895.00 $ Personal Care Products fiber_manual_reco…" at bounding box center [215, 170] width 126 height 62
drag, startPoint x: 202, startPoint y: 190, endPoint x: 145, endPoint y: 187, distance: 57.1
click at [131, 178] on div "Petition Navigation Case Dashboard Payments Invoices Payments Payments Credit R…" at bounding box center [274, 324] width 537 height 464
drag, startPoint x: 190, startPoint y: 184, endPoint x: 157, endPoint y: 182, distance: 33.0
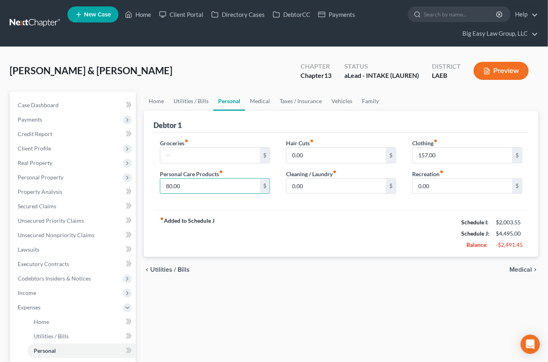
click at [157, 182] on div "Groceries fiber_manual_record $ Personal Care Products fiber_manual_record 80.0…" at bounding box center [215, 170] width 126 height 62
drag, startPoint x: 442, startPoint y: 151, endPoint x: 445, endPoint y: 155, distance: 4.3
click at [445, 155] on input "157.00" at bounding box center [463, 155] width 100 height 15
click at [262, 102] on link "Medical" at bounding box center [260, 101] width 30 height 19
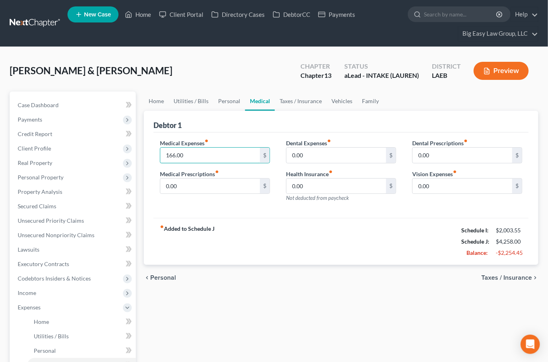
drag, startPoint x: 220, startPoint y: 160, endPoint x: 149, endPoint y: 151, distance: 71.3
click at [149, 151] on div "Debtor 1 Medical Expenses fiber_manual_record 166.00 $ Medical Prescriptions fi…" at bounding box center [341, 188] width 395 height 155
drag, startPoint x: 188, startPoint y: 155, endPoint x: 162, endPoint y: 141, distance: 29.5
click at [147, 153] on div "Debtor 1 Medical Expenses fiber_manual_record 166.00 $ Medical Prescriptions fi…" at bounding box center [341, 188] width 395 height 155
drag, startPoint x: 302, startPoint y: 101, endPoint x: 346, endPoint y: 100, distance: 44.2
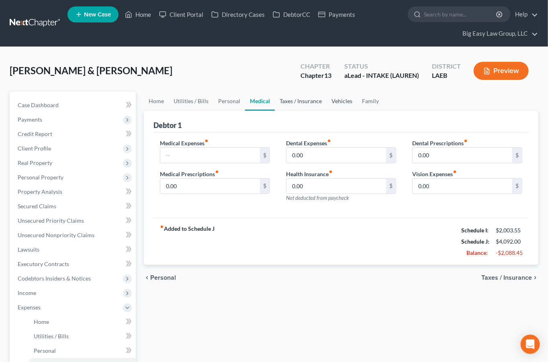
click at [302, 101] on link "Taxes / Insurance" at bounding box center [301, 101] width 52 height 19
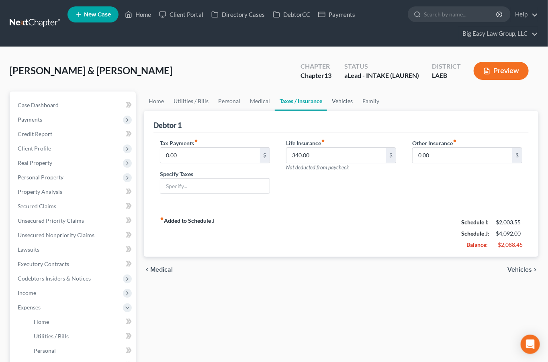
click at [342, 99] on link "Vehicles" at bounding box center [342, 101] width 31 height 19
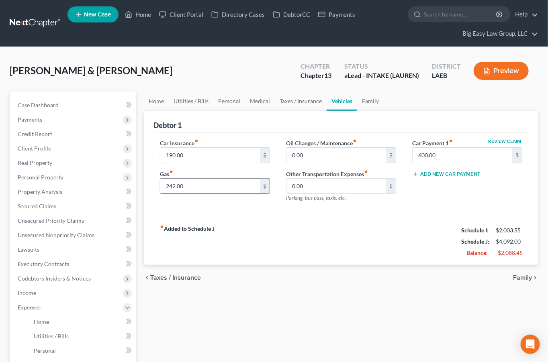
click at [196, 189] on input "242.00" at bounding box center [210, 186] width 100 height 15
type input "150"
click at [327, 151] on input "0.00" at bounding box center [337, 155] width 100 height 15
drag, startPoint x: 371, startPoint y: 102, endPoint x: 359, endPoint y: 99, distance: 12.7
click at [371, 102] on link "Family" at bounding box center [370, 101] width 27 height 19
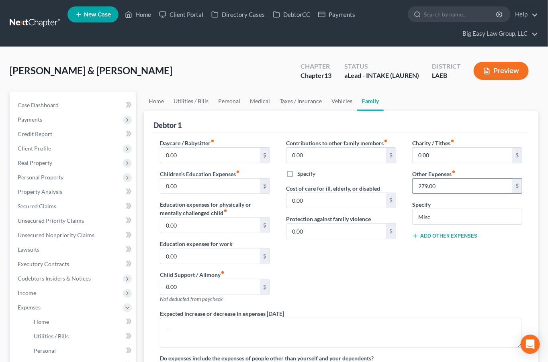
click at [446, 192] on input "279.00" at bounding box center [463, 186] width 100 height 15
drag, startPoint x: 440, startPoint y: 217, endPoint x: 413, endPoint y: 213, distance: 28.0
click at [411, 214] on div "Charity / Tithes fiber_manual_record 0.00 $ Other Expenses fiber_manual_record …" at bounding box center [467, 224] width 126 height 171
drag, startPoint x: 384, startPoint y: 294, endPoint x: 369, endPoint y: 282, distance: 19.2
click at [386, 291] on div "Contributions to other family members fiber_manual_record 0.00 $ Specify Cost o…" at bounding box center [341, 224] width 126 height 171
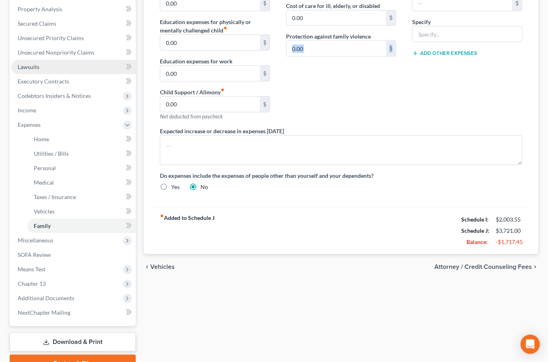
scroll to position [170, 0]
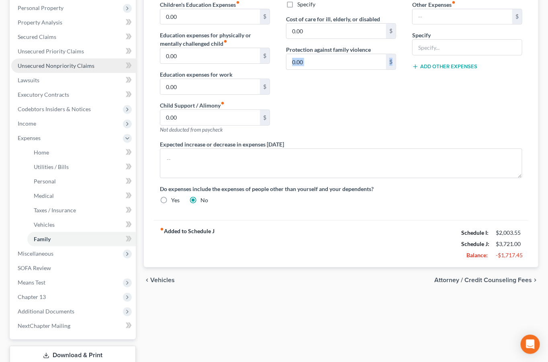
click at [80, 69] on link "Unsecured Nonpriority Claims" at bounding box center [73, 66] width 125 height 14
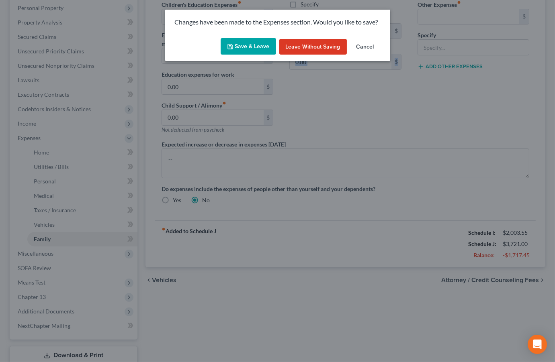
click at [263, 52] on button "Save & Leave" at bounding box center [248, 46] width 55 height 17
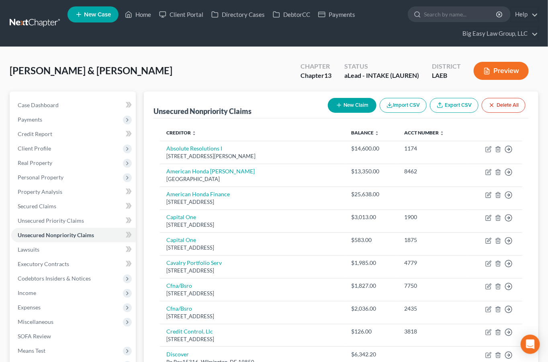
click at [499, 81] on div "Preview" at bounding box center [502, 72] width 71 height 24
click at [498, 77] on button "Preview" at bounding box center [501, 71] width 55 height 18
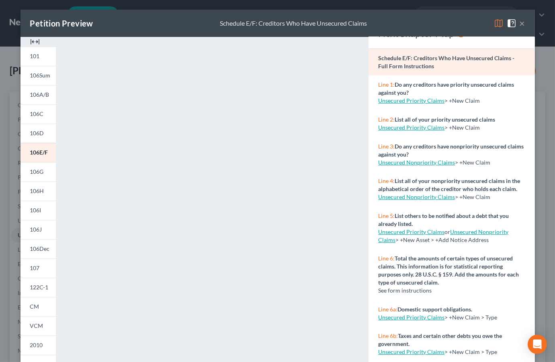
drag, startPoint x: 517, startPoint y: 23, endPoint x: 348, endPoint y: 97, distance: 185.0
click at [520, 23] on button "×" at bounding box center [523, 23] width 6 height 10
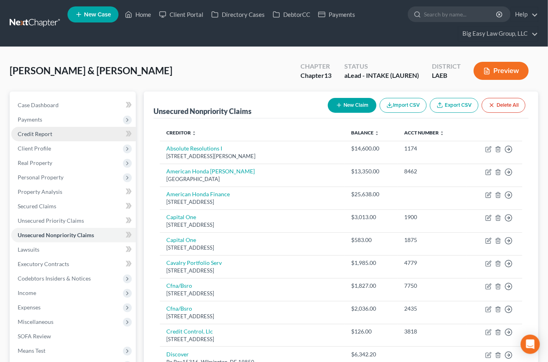
click at [51, 132] on link "Credit Report" at bounding box center [73, 134] width 125 height 14
click at [53, 133] on link "Credit Report" at bounding box center [73, 134] width 125 height 14
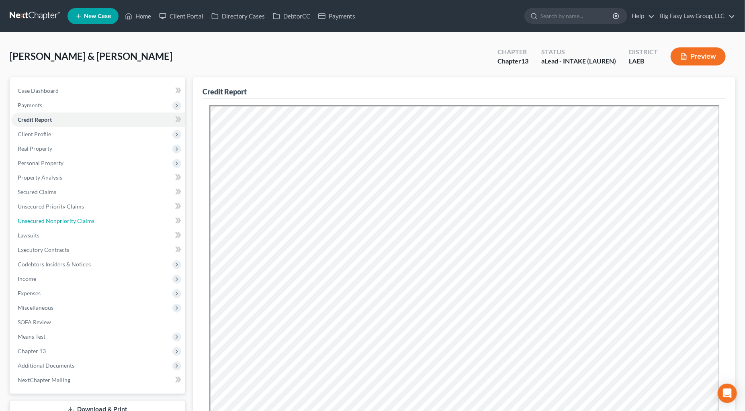
drag, startPoint x: 95, startPoint y: 217, endPoint x: 192, endPoint y: 213, distance: 97.7
click at [95, 217] on link "Unsecured Nonpriority Claims" at bounding box center [98, 221] width 174 height 14
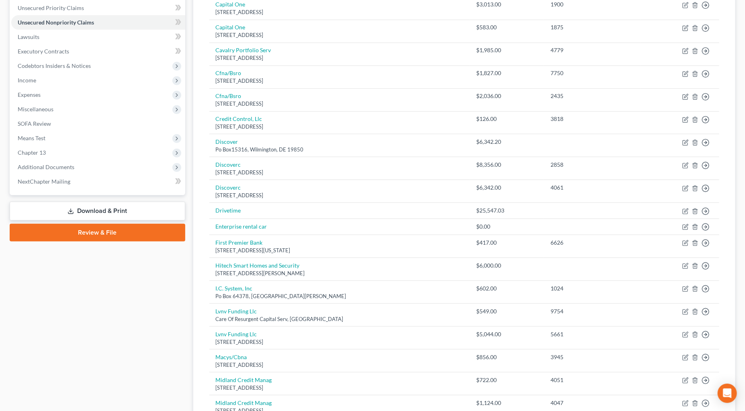
scroll to position [197, 0]
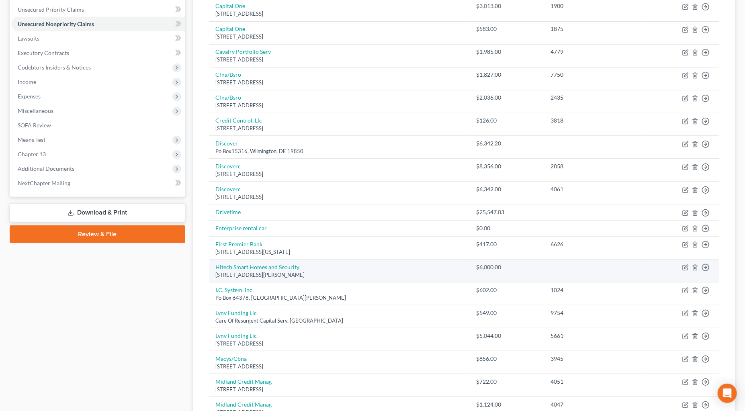
click at [358, 272] on div "[STREET_ADDRESS][PERSON_NAME]" at bounding box center [340, 275] width 248 height 8
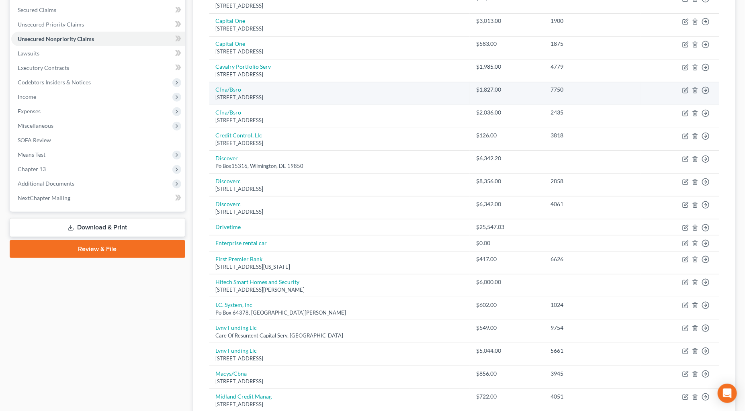
scroll to position [0, 0]
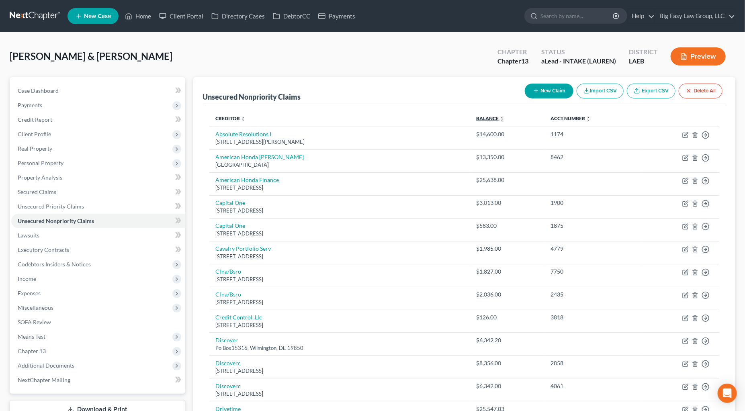
click at [479, 117] on link "Balance expand_more expand_less unfold_more" at bounding box center [490, 118] width 28 height 6
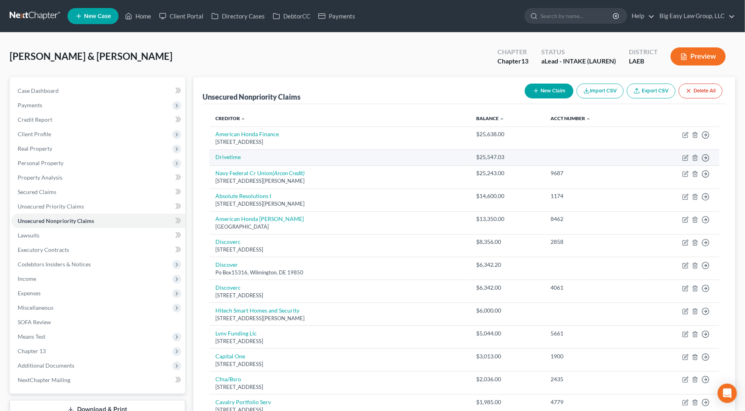
click at [343, 162] on td "Drivetime" at bounding box center [339, 157] width 260 height 16
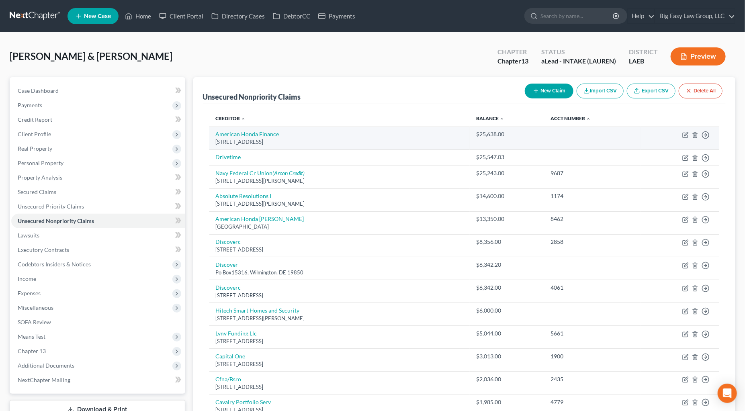
click at [364, 138] on div "[STREET_ADDRESS]" at bounding box center [340, 142] width 248 height 8
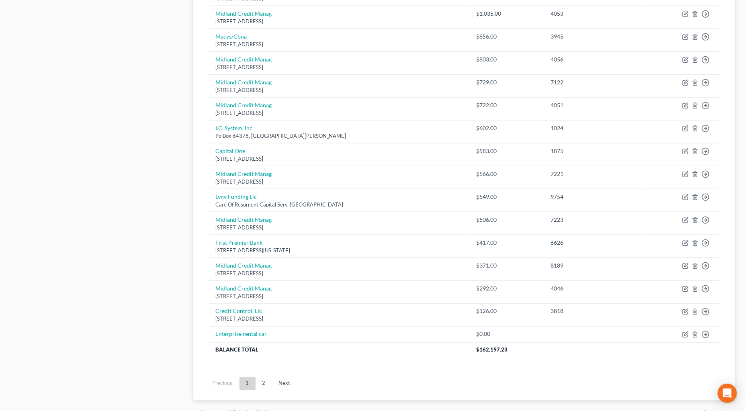
scroll to position [475, 0]
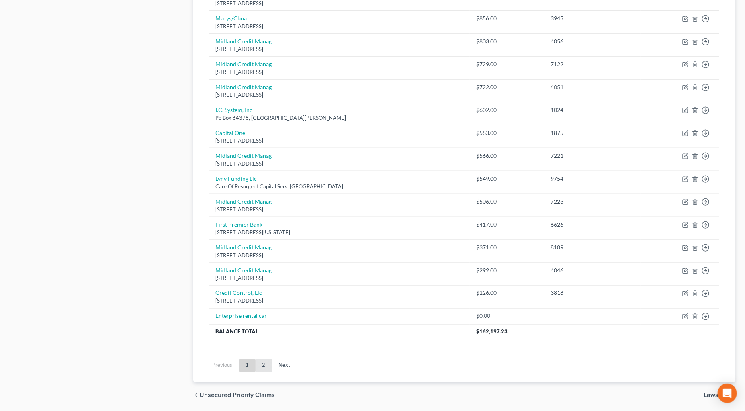
click at [263, 362] on link "2" at bounding box center [264, 365] width 16 height 13
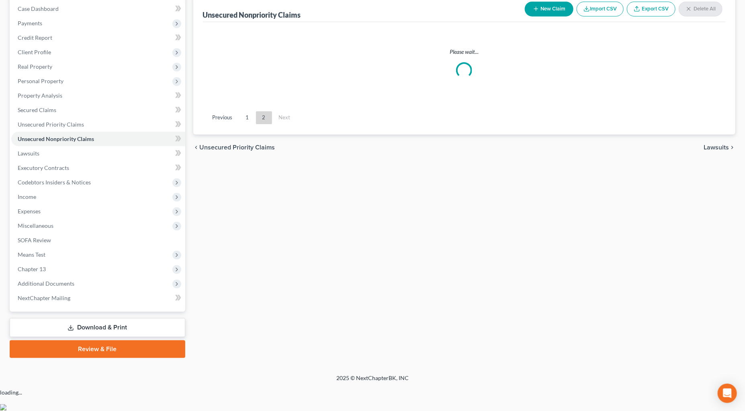
scroll to position [58, 0]
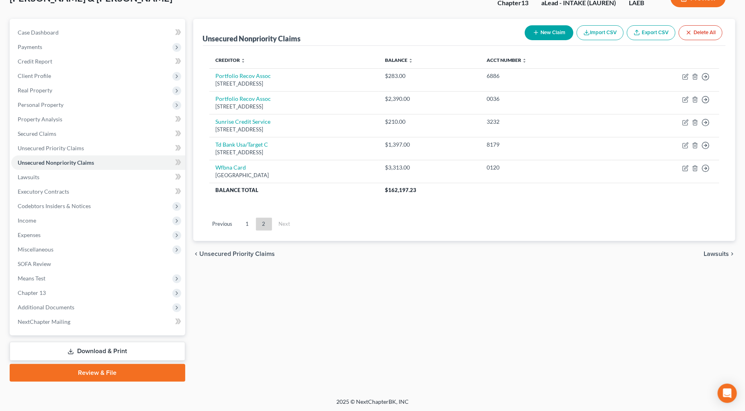
click at [278, 349] on div "Unsecured Nonpriority Claims New Claim Import CSV Export CSV Delete All Credito…" at bounding box center [464, 200] width 550 height 363
click at [45, 237] on span "Expenses" at bounding box center [98, 235] width 174 height 14
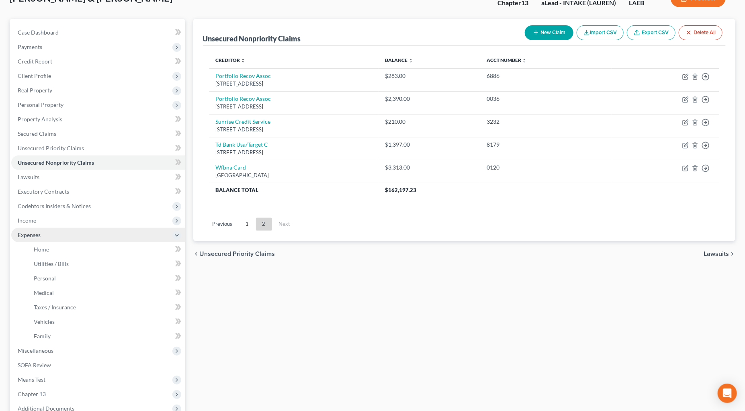
click at [45, 237] on span "Expenses" at bounding box center [98, 235] width 174 height 14
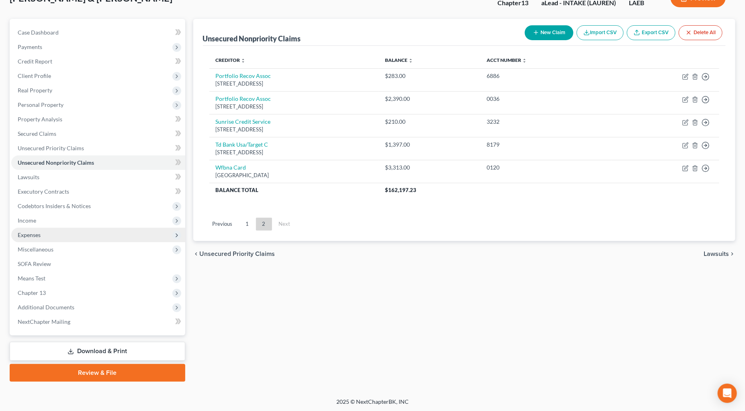
click at [56, 236] on span "Expenses" at bounding box center [98, 235] width 174 height 14
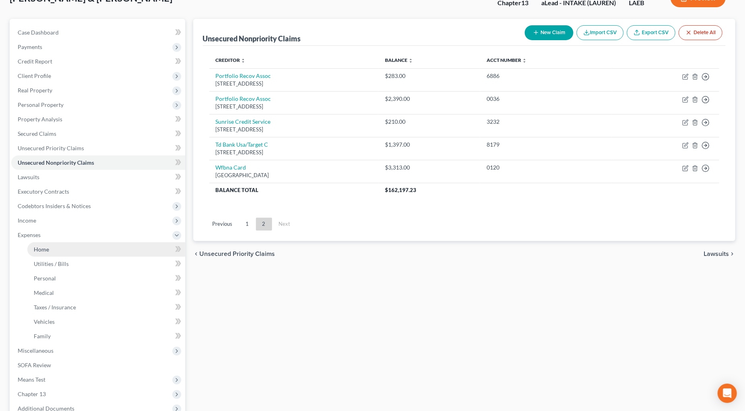
click at [63, 249] on link "Home" at bounding box center [106, 249] width 158 height 14
click at [111, 247] on link "Home" at bounding box center [106, 249] width 158 height 14
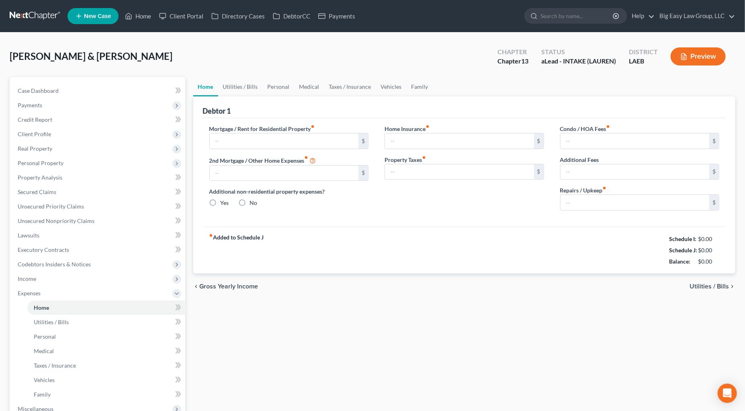
type input "1,576.00"
type input "0.00"
radio input "true"
type input "0.00"
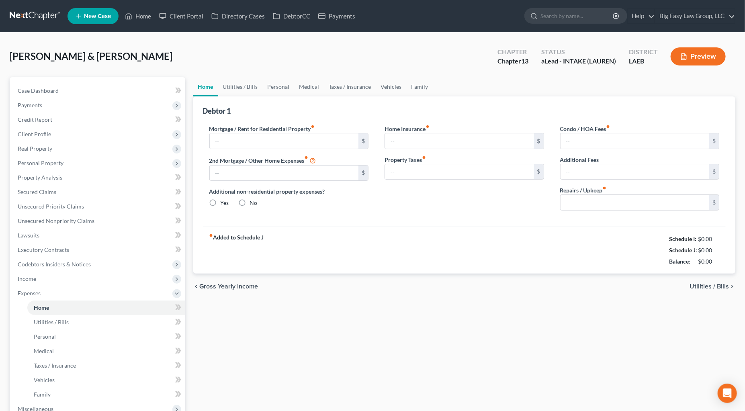
type input "0.00"
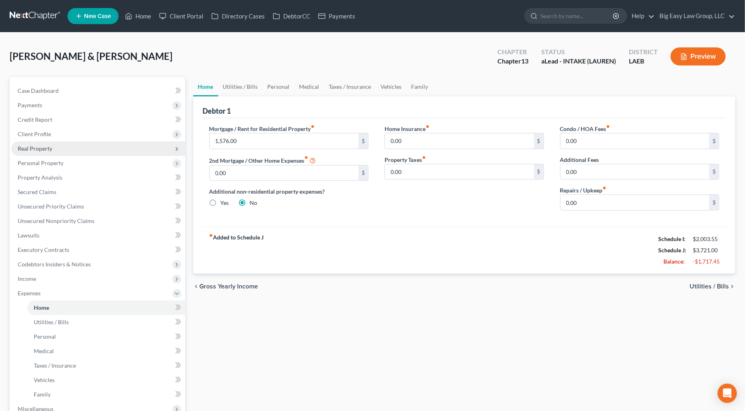
click at [76, 151] on span "Real Property" at bounding box center [98, 148] width 174 height 14
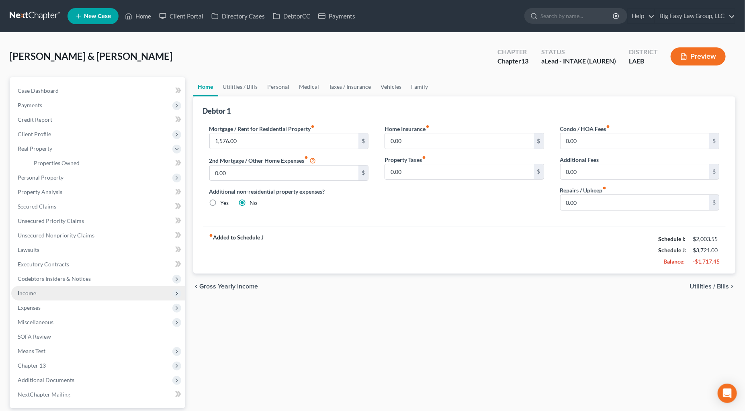
click at [88, 292] on span "Income" at bounding box center [98, 293] width 174 height 14
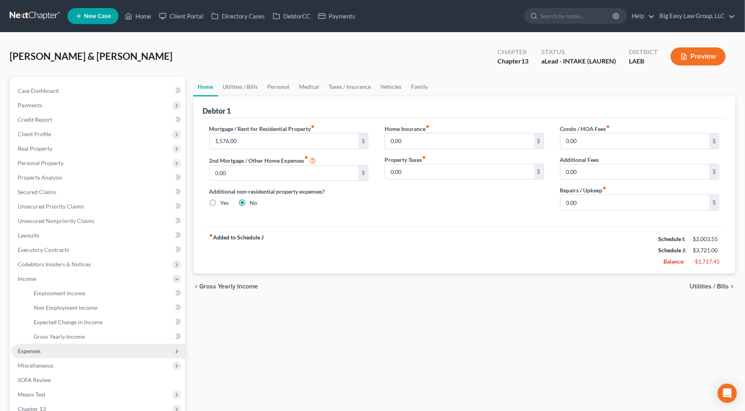
click at [111, 347] on span "Expenses" at bounding box center [98, 351] width 174 height 14
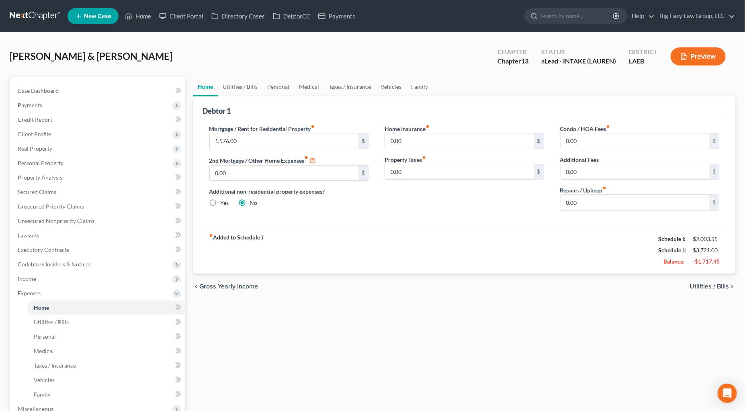
click at [260, 51] on div "[PERSON_NAME] & [PERSON_NAME] Upgraded Chapter Chapter 13 Status aLead - INTAKE…" at bounding box center [373, 59] width 726 height 35
click at [48, 277] on span "Income" at bounding box center [98, 279] width 174 height 14
click at [72, 294] on span "Employment Income" at bounding box center [59, 293] width 51 height 7
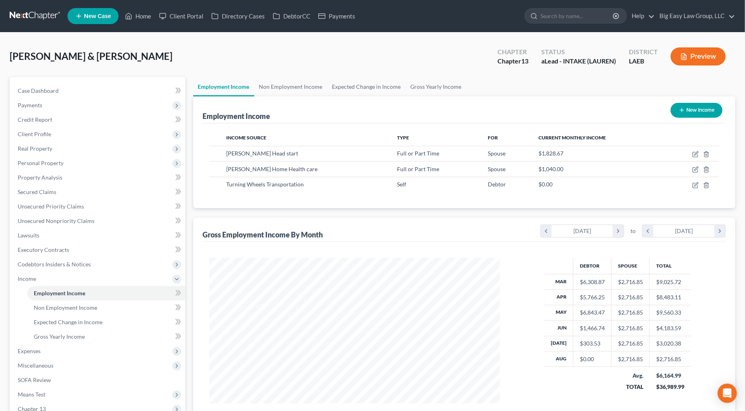
scroll to position [145, 307]
click at [299, 85] on link "Non Employment Income" at bounding box center [290, 86] width 73 height 19
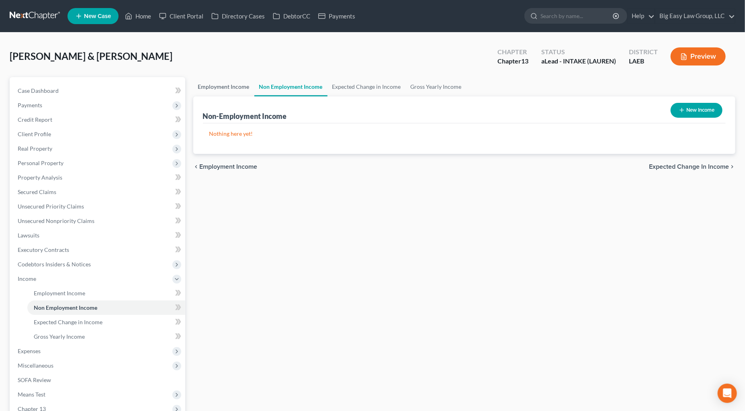
click at [245, 86] on link "Employment Income" at bounding box center [223, 86] width 61 height 19
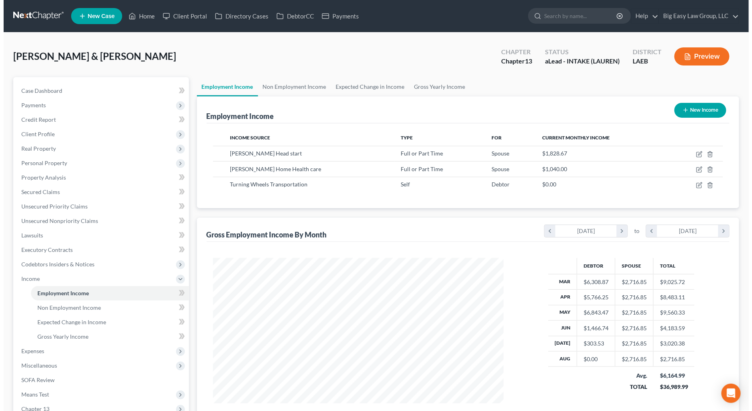
scroll to position [145, 307]
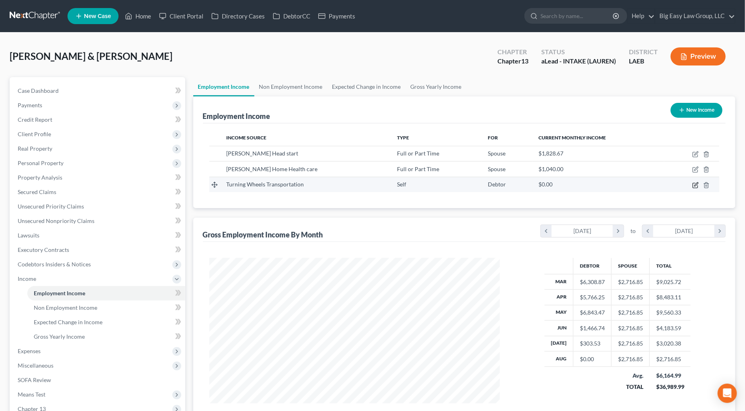
click at [555, 185] on icon "button" at bounding box center [696, 184] width 4 height 4
select select "1"
select select "0"
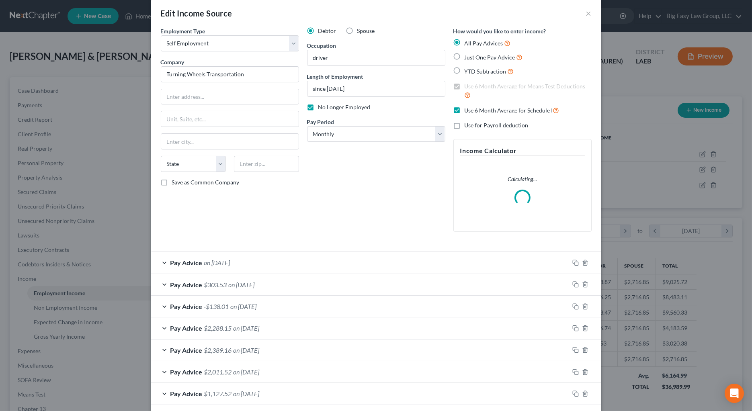
scroll to position [10, 0]
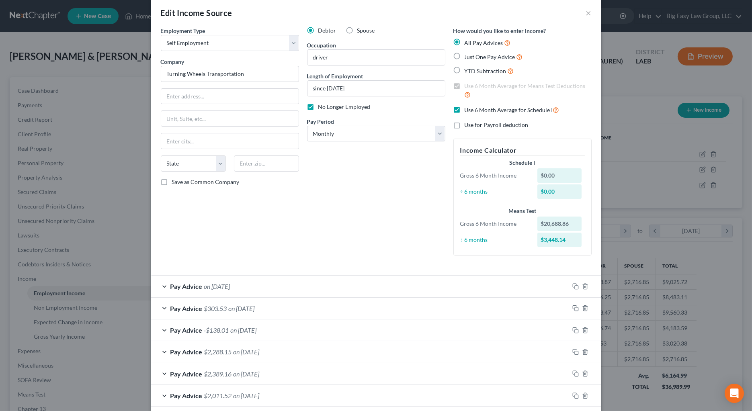
click at [332, 242] on div "Debtor Spouse Occupation driver Length of Employment since [DATE] No Longer Emp…" at bounding box center [376, 144] width 146 height 235
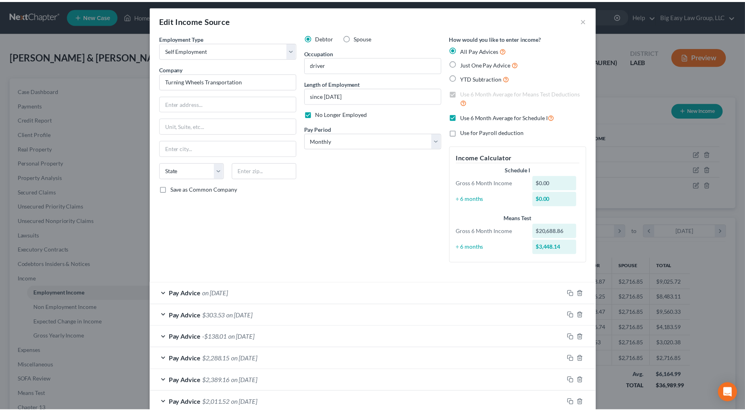
scroll to position [0, 0]
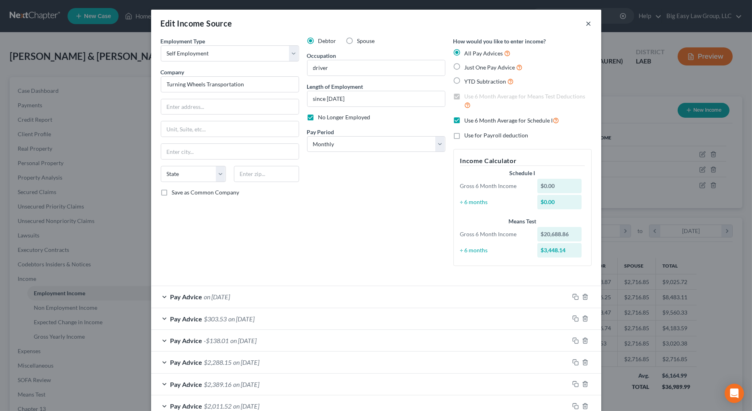
click at [555, 22] on button "×" at bounding box center [589, 23] width 6 height 10
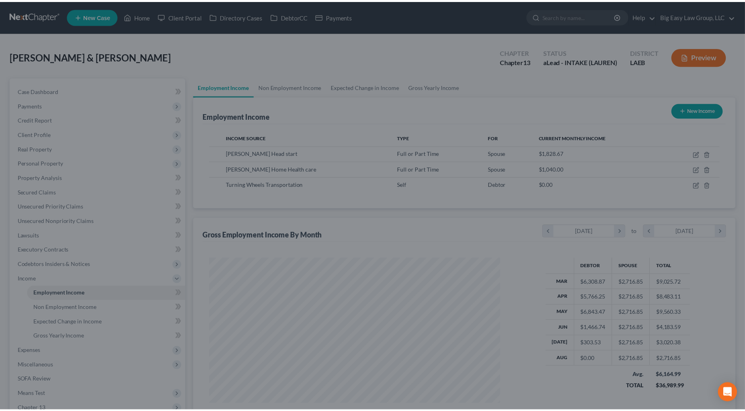
scroll to position [401678, 401516]
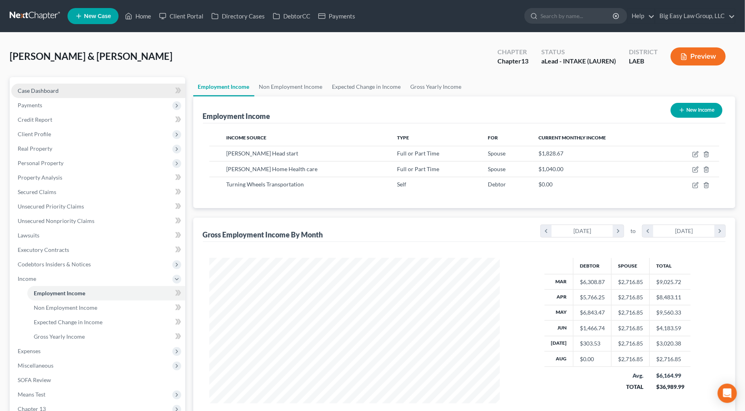
click at [90, 85] on link "Case Dashboard" at bounding box center [98, 91] width 174 height 14
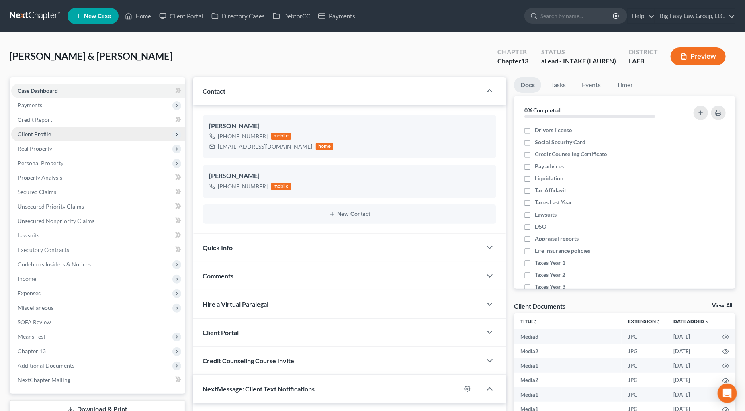
scroll to position [2150, 0]
click at [95, 133] on span "Client Profile" at bounding box center [98, 134] width 174 height 14
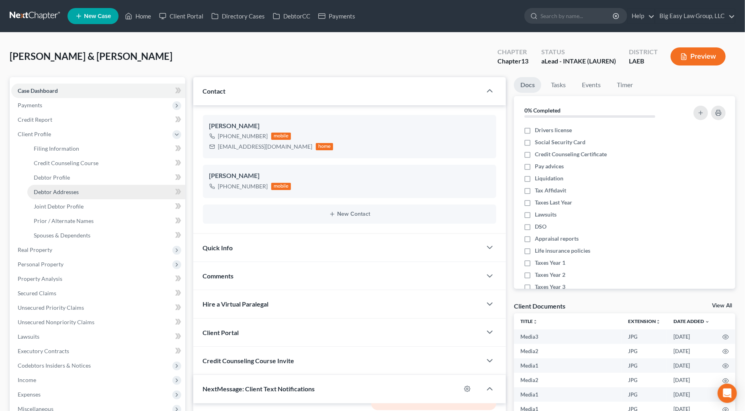
click at [75, 190] on span "Debtor Addresses" at bounding box center [56, 191] width 45 height 7
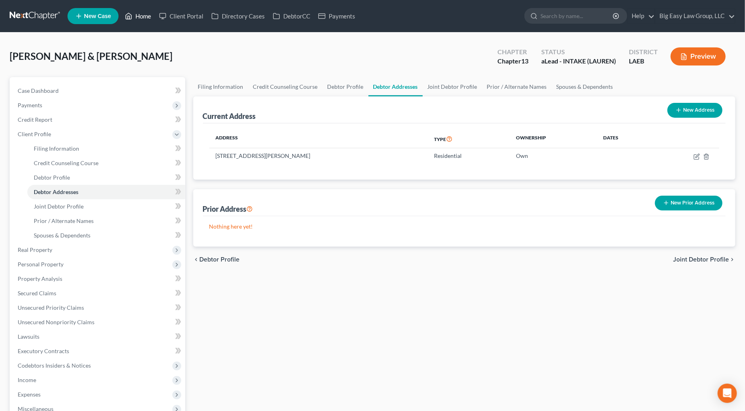
click at [145, 17] on link "Home" at bounding box center [138, 16] width 34 height 14
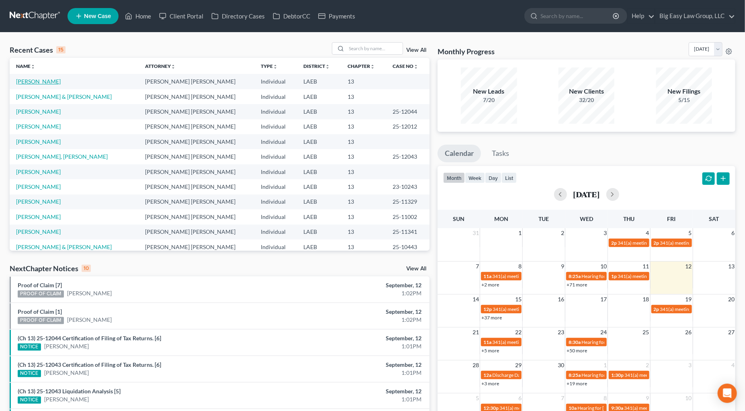
click at [49, 79] on link "[PERSON_NAME]" at bounding box center [38, 81] width 45 height 7
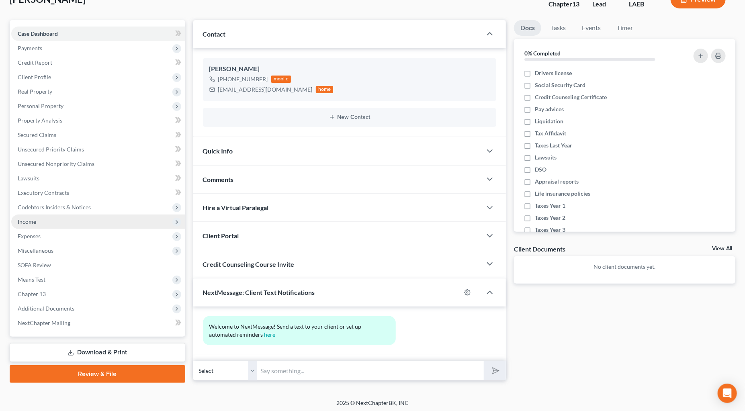
scroll to position [58, 0]
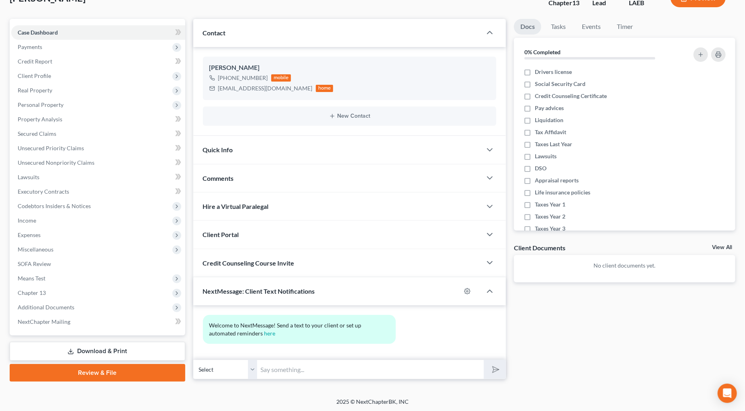
click at [149, 347] on link "Download & Print" at bounding box center [98, 351] width 176 height 19
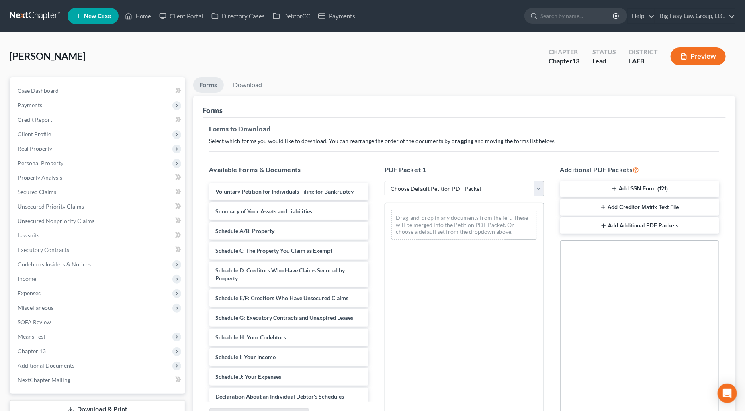
click at [417, 192] on select "Choose Default Petition PDF Packet Complete Bankruptcy Petition (all forms and …" at bounding box center [465, 189] width 160 height 16
select select "0"
click at [385, 181] on select "Choose Default Petition PDF Packet Complete Bankruptcy Petition (all forms and …" at bounding box center [465, 189] width 160 height 16
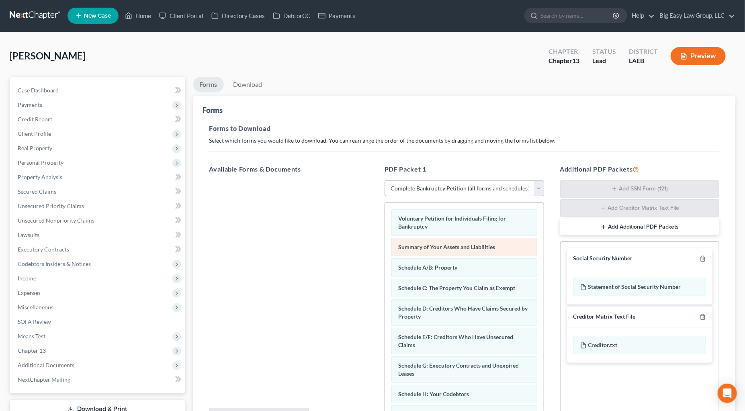
scroll to position [2, 0]
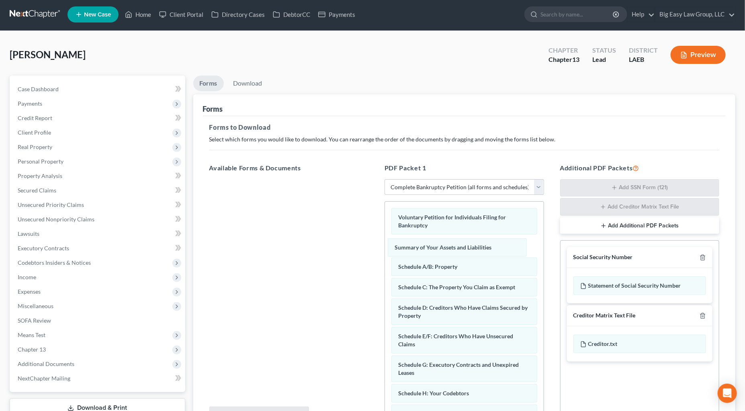
drag, startPoint x: 461, startPoint y: 241, endPoint x: 293, endPoint y: 216, distance: 169.8
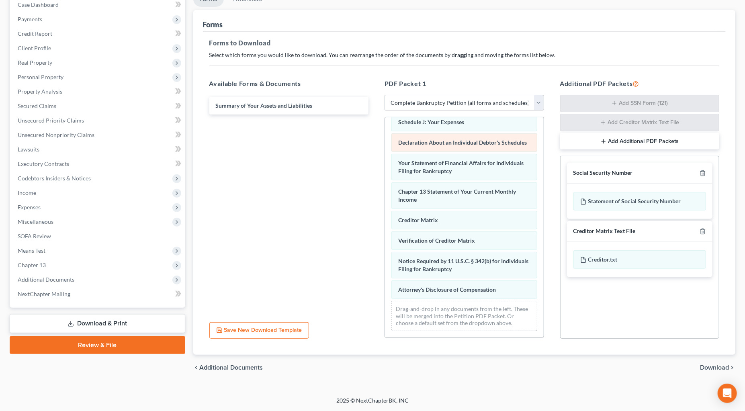
scroll to position [216, 0]
click at [555, 230] on icon "button" at bounding box center [703, 231] width 6 height 6
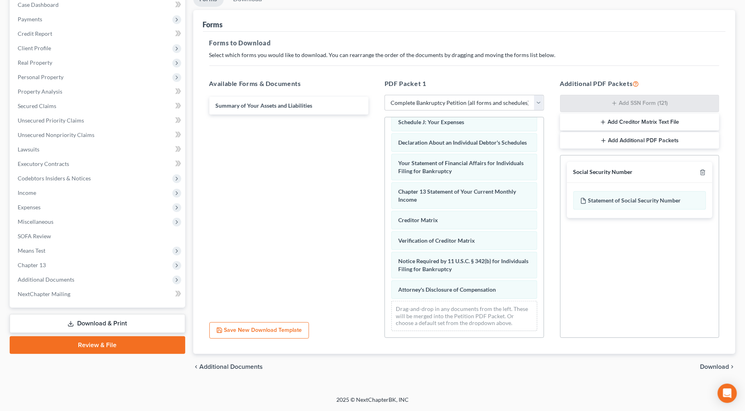
scroll to position [85, 0]
drag, startPoint x: 715, startPoint y: 368, endPoint x: 661, endPoint y: 359, distance: 55.0
click at [555, 362] on span "Download" at bounding box center [714, 367] width 29 height 6
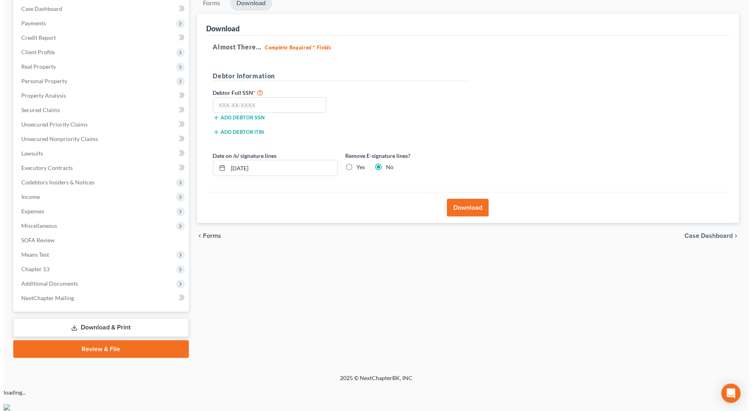
scroll to position [58, 0]
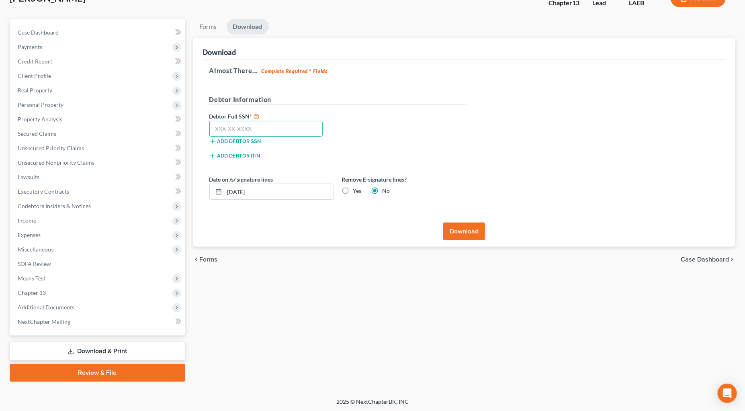
click at [260, 128] on input "text" at bounding box center [266, 129] width 114 height 16
type input "435-64-3411"
click at [471, 235] on button "Download" at bounding box center [464, 232] width 42 height 18
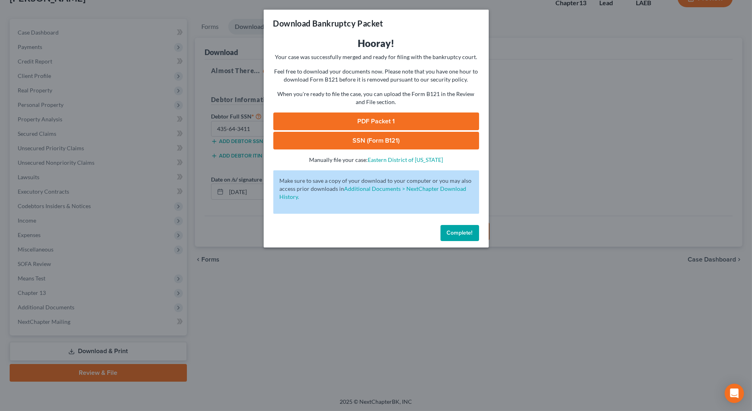
click at [395, 123] on link "PDF Packet 1" at bounding box center [376, 122] width 206 height 18
drag, startPoint x: 388, startPoint y: 144, endPoint x: 401, endPoint y: 143, distance: 12.6
click at [388, 144] on link "SSN (Form B121)" at bounding box center [376, 141] width 206 height 18
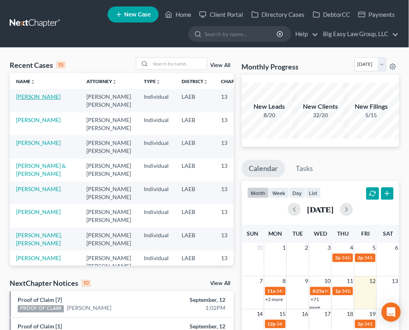
click at [20, 100] on link "[PERSON_NAME]" at bounding box center [38, 96] width 45 height 7
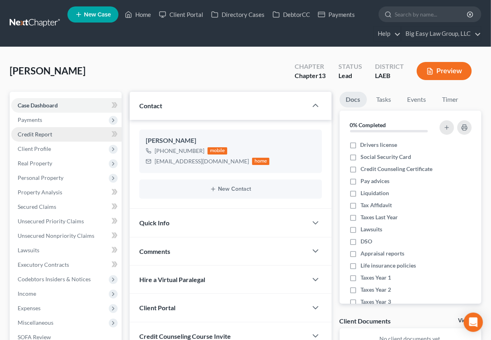
click at [64, 137] on link "Credit Report" at bounding box center [66, 134] width 111 height 14
